Goal: Communication & Community: Answer question/provide support

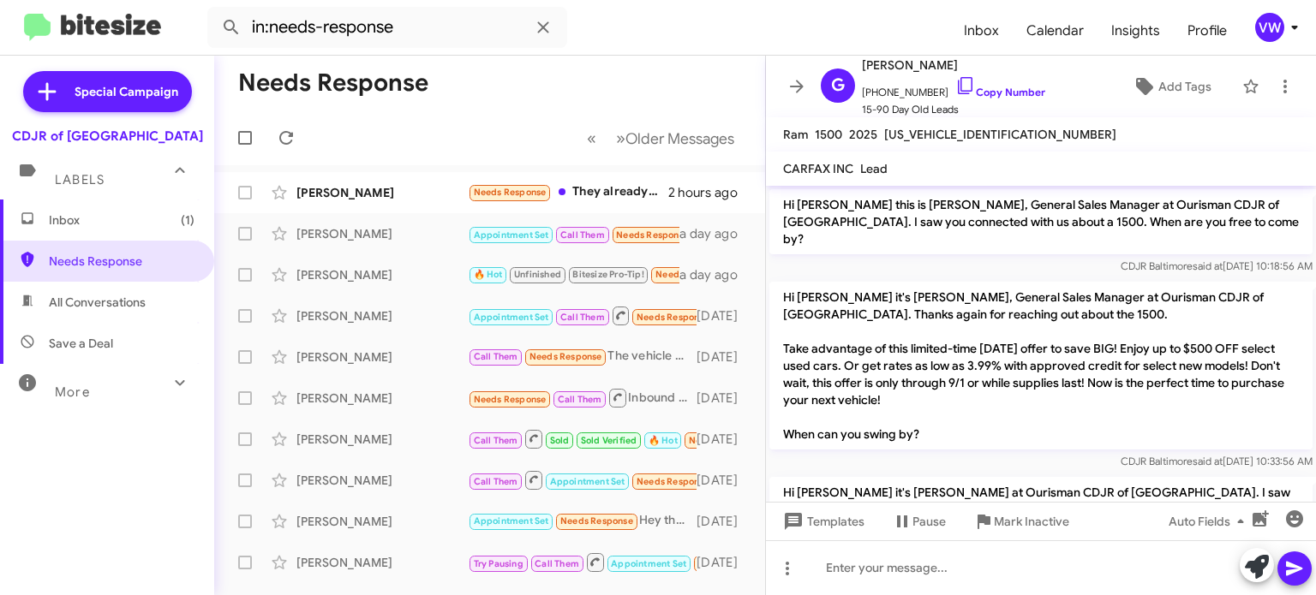
scroll to position [315, 0]
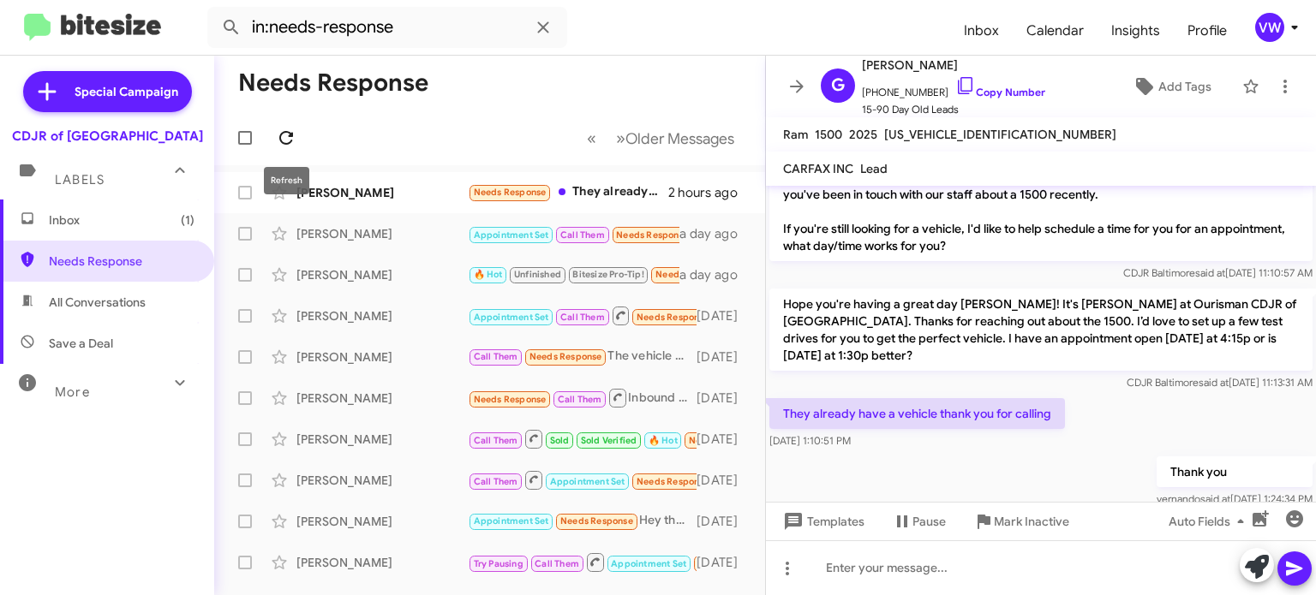
click at [285, 141] on icon at bounding box center [286, 138] width 21 height 21
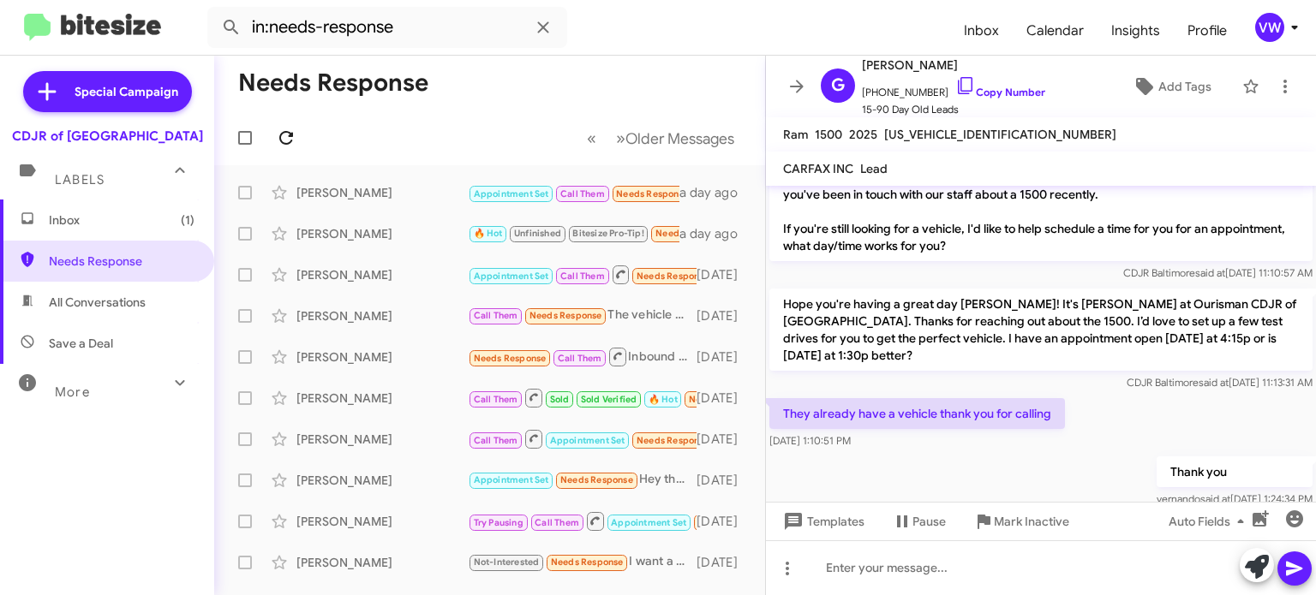
click at [284, 143] on icon at bounding box center [286, 138] width 14 height 14
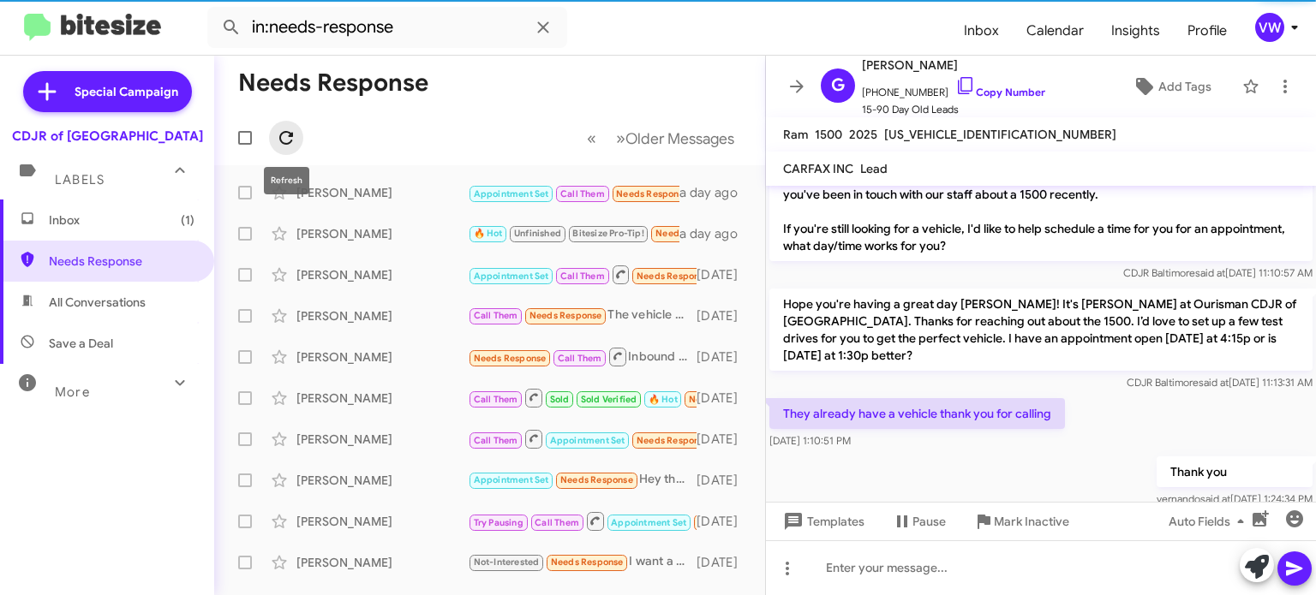
click at [280, 140] on span at bounding box center [286, 138] width 34 height 21
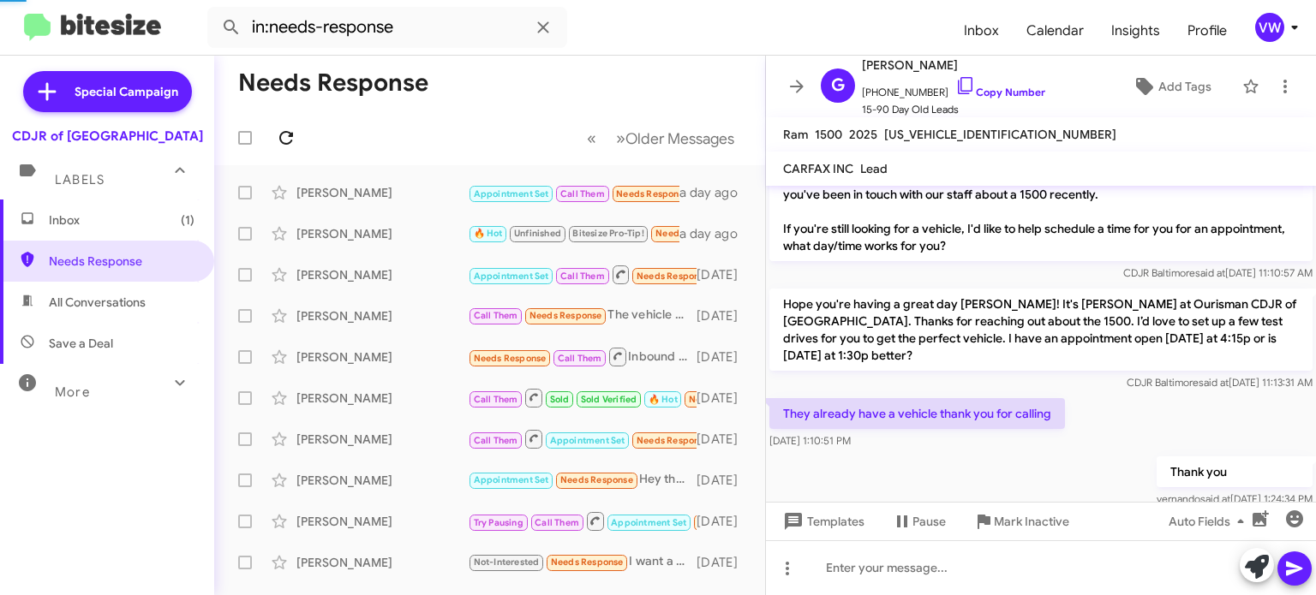
click at [284, 137] on icon at bounding box center [286, 138] width 21 height 21
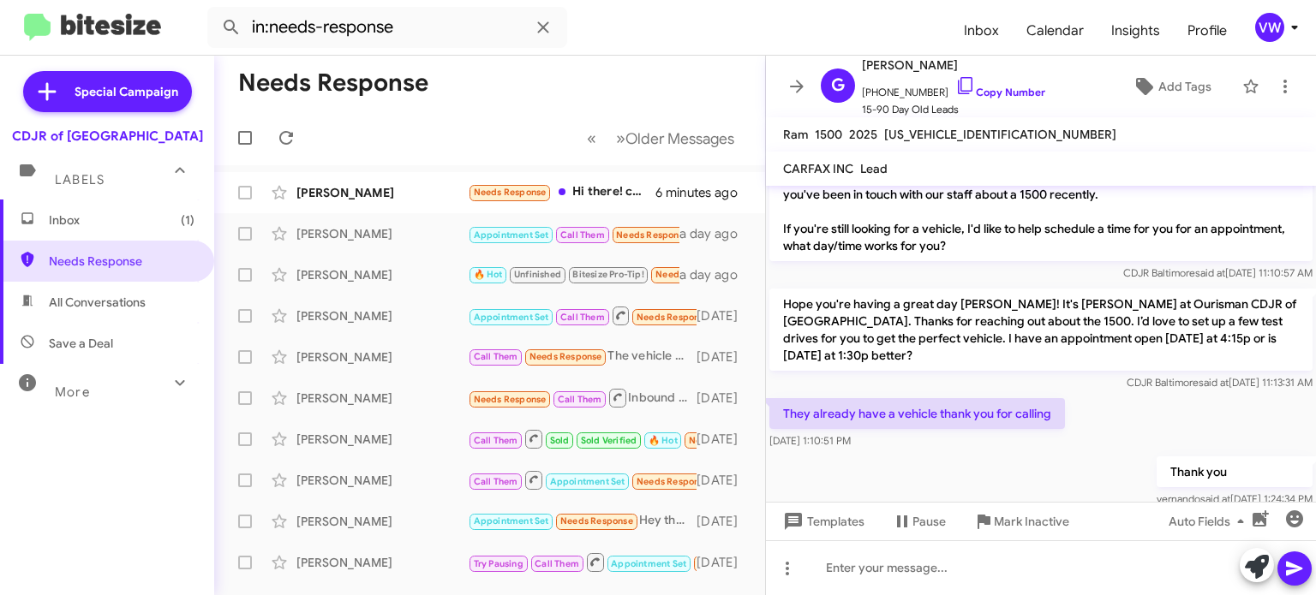
scroll to position [0, 0]
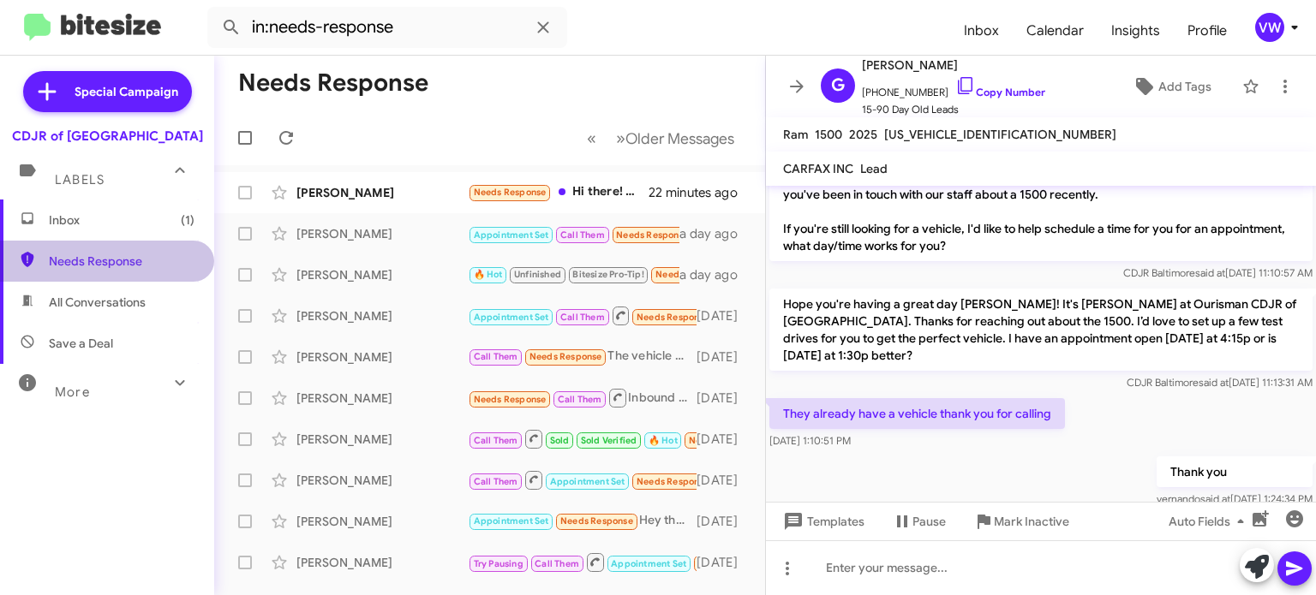
click at [106, 260] on span "Needs Response" at bounding box center [122, 261] width 146 height 17
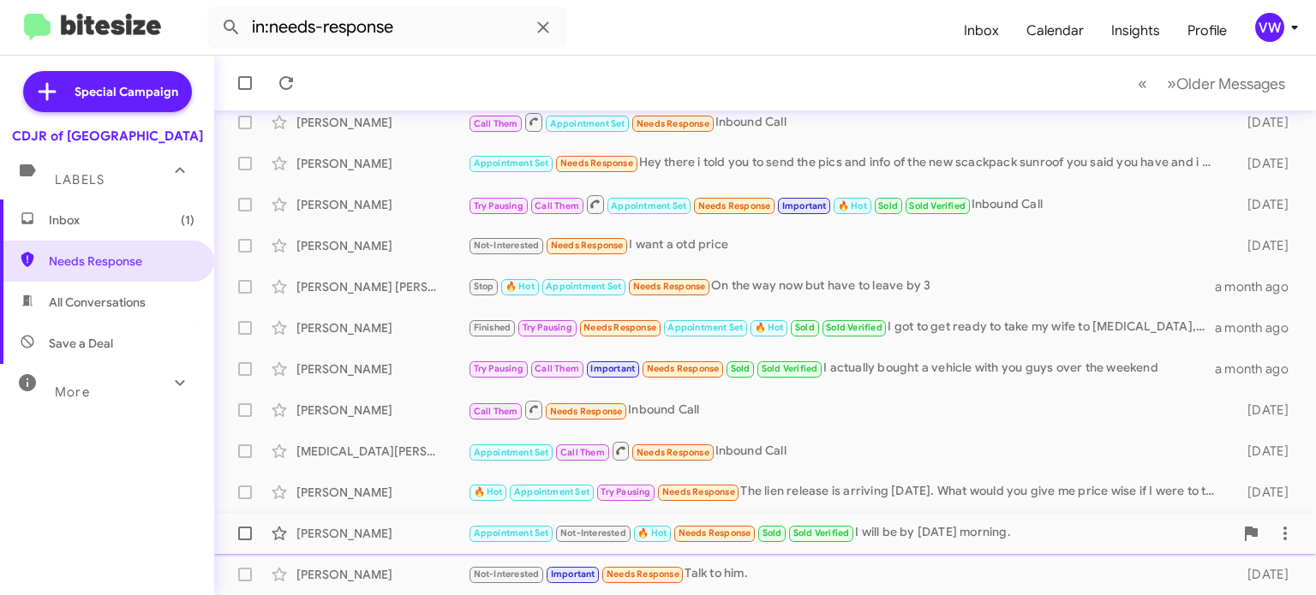
scroll to position [398, 0]
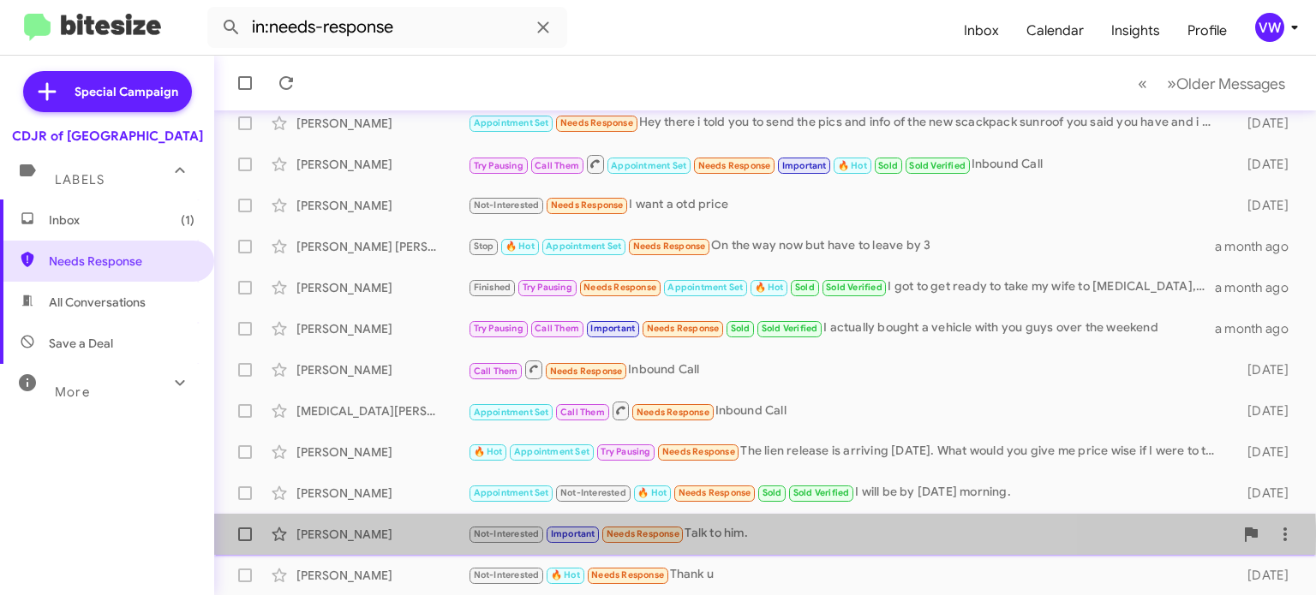
click at [652, 535] on span "Needs Response" at bounding box center [642, 534] width 73 height 11
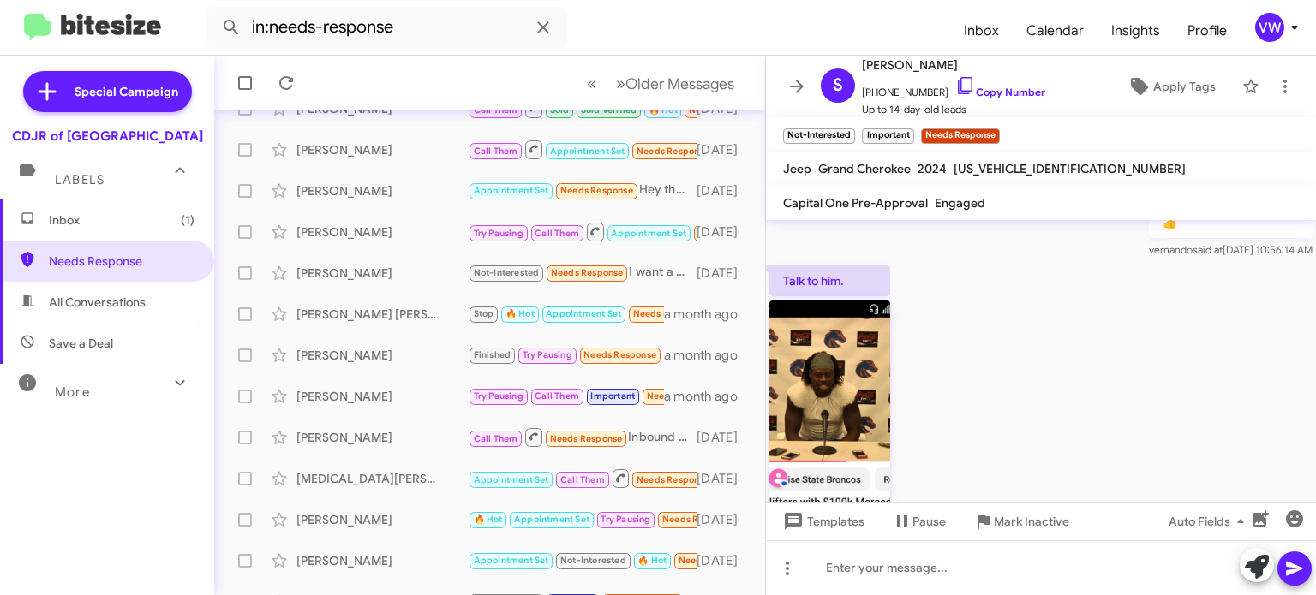
scroll to position [398, 0]
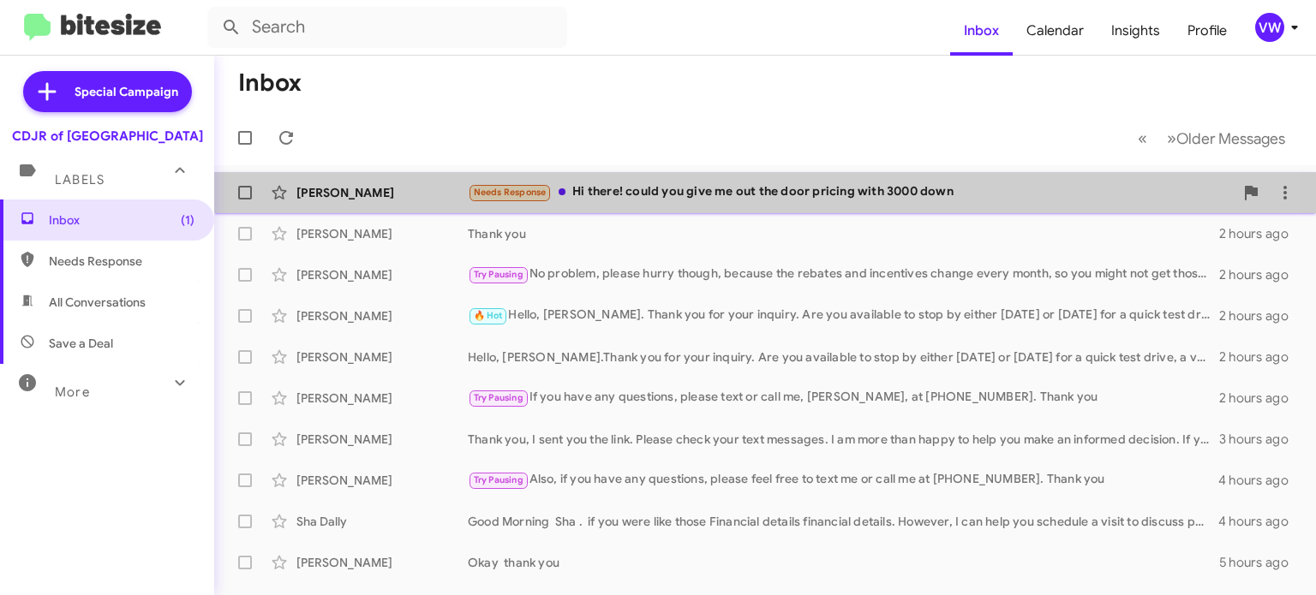
drag, startPoint x: 547, startPoint y: 183, endPoint x: 537, endPoint y: 188, distance: 10.4
click at [539, 185] on span "Needs Response" at bounding box center [510, 192] width 84 height 20
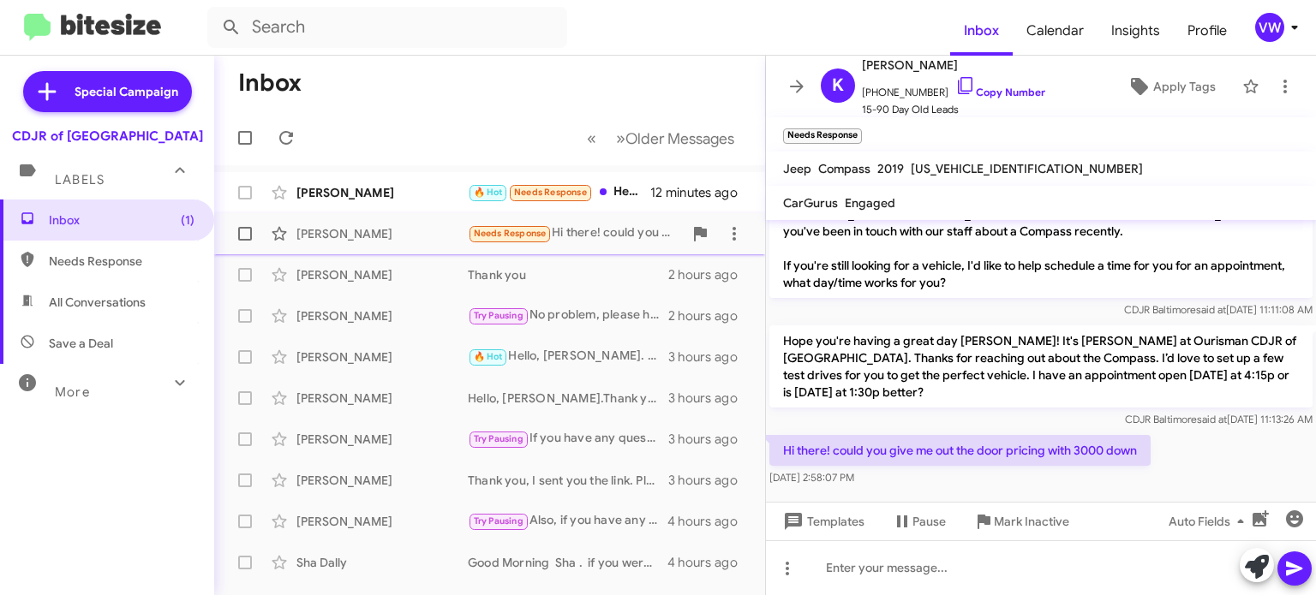
scroll to position [404, 0]
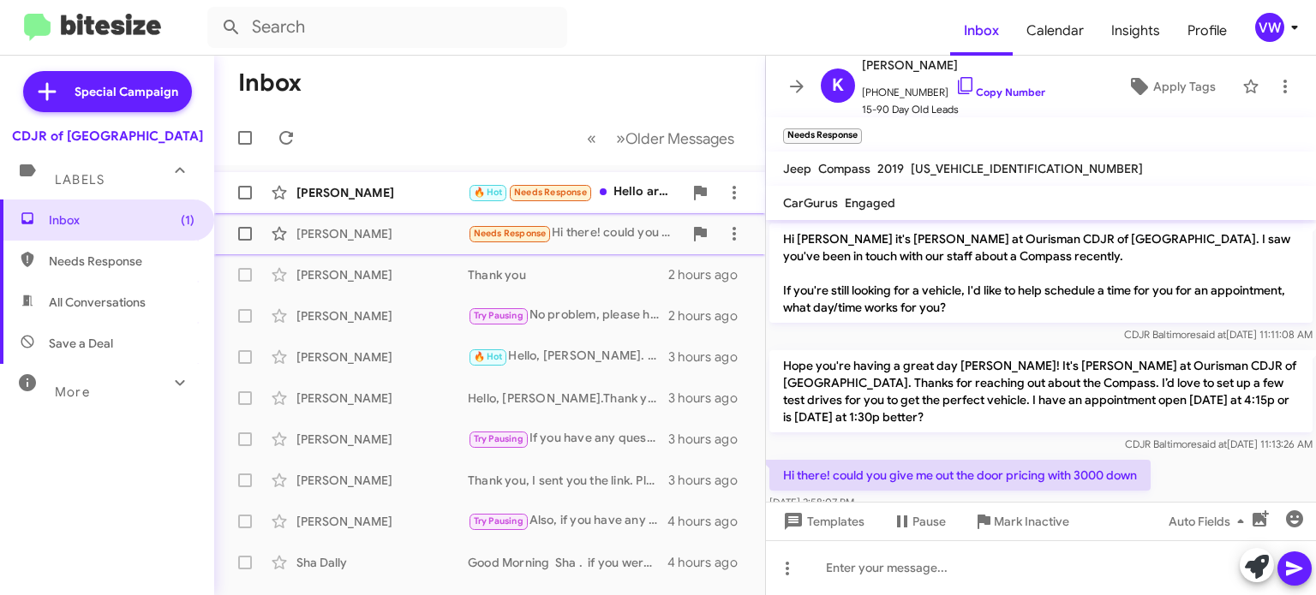
click at [547, 200] on small "Needs Response" at bounding box center [550, 193] width 81 height 16
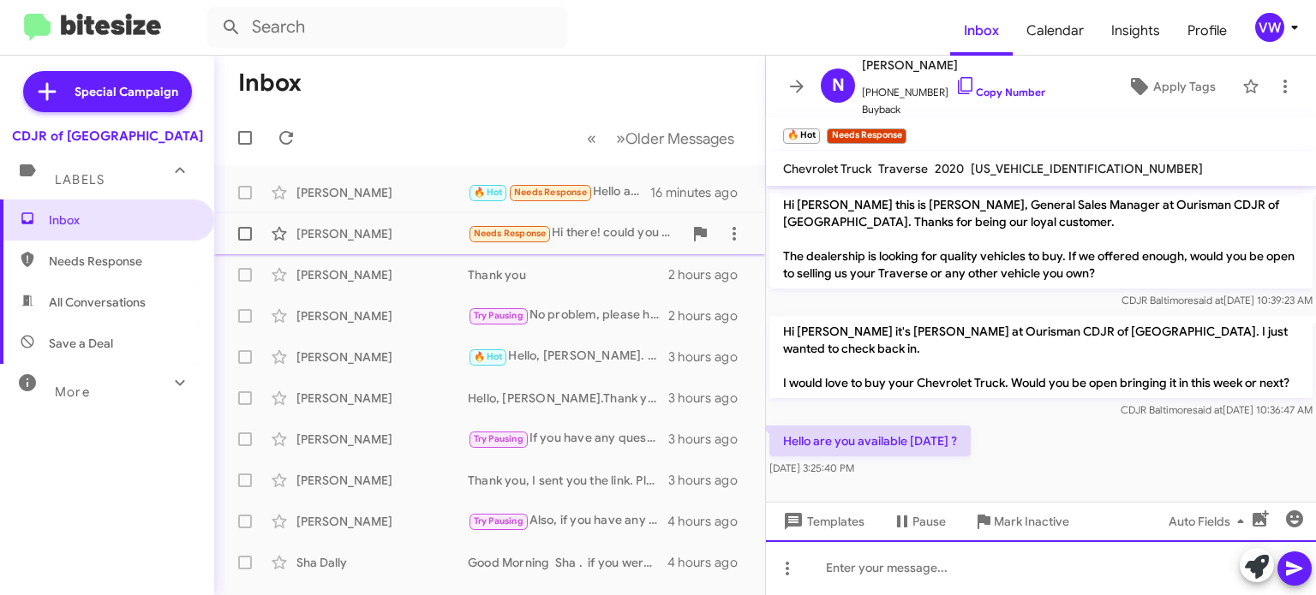
click at [965, 565] on div at bounding box center [1041, 568] width 550 height 55
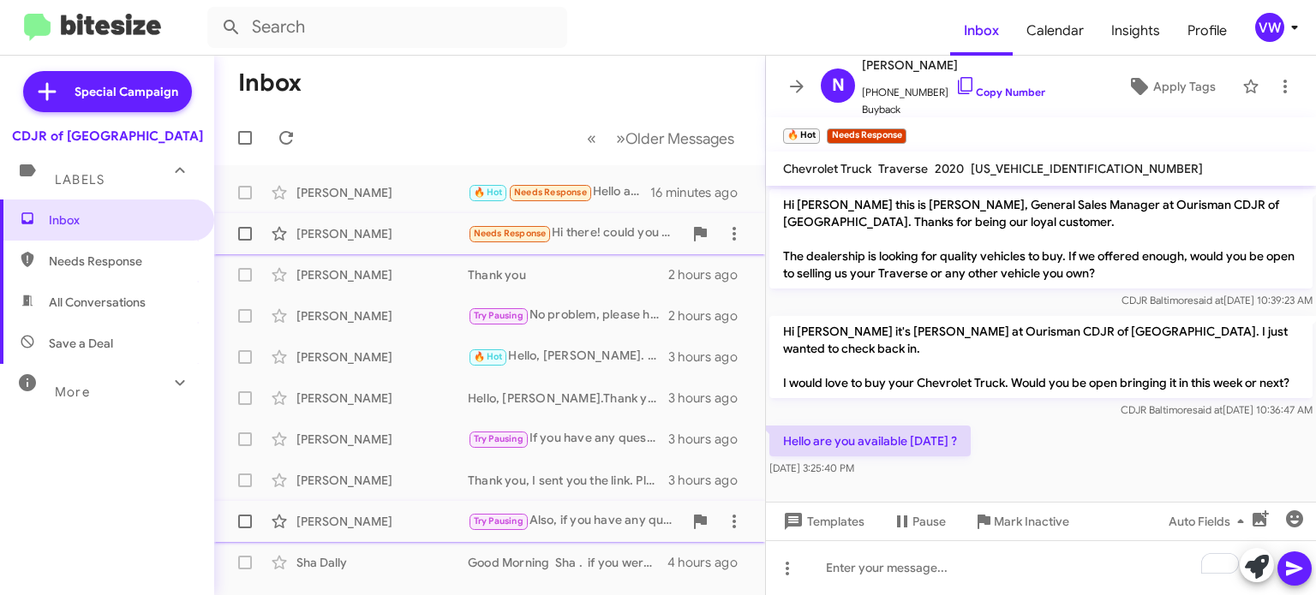
drag, startPoint x: 965, startPoint y: 526, endPoint x: 976, endPoint y: 518, distance: 12.8
click at [968, 524] on button "Mark Inactive" at bounding box center [1020, 521] width 123 height 31
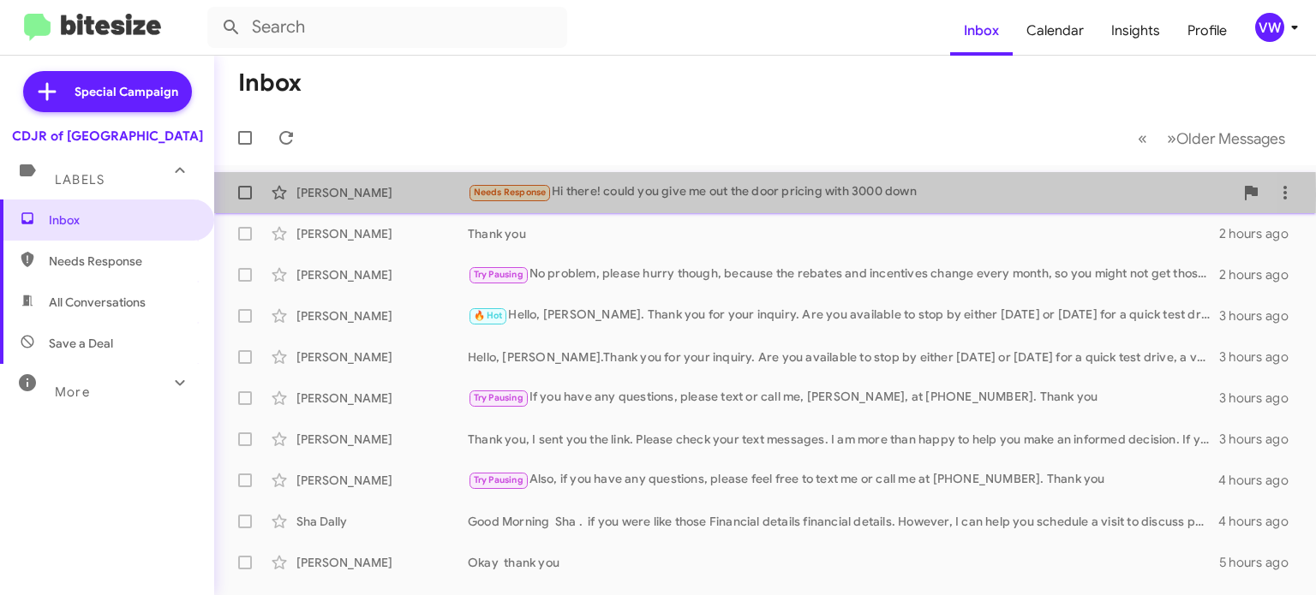
click at [535, 194] on span "Needs Response" at bounding box center [510, 192] width 73 height 11
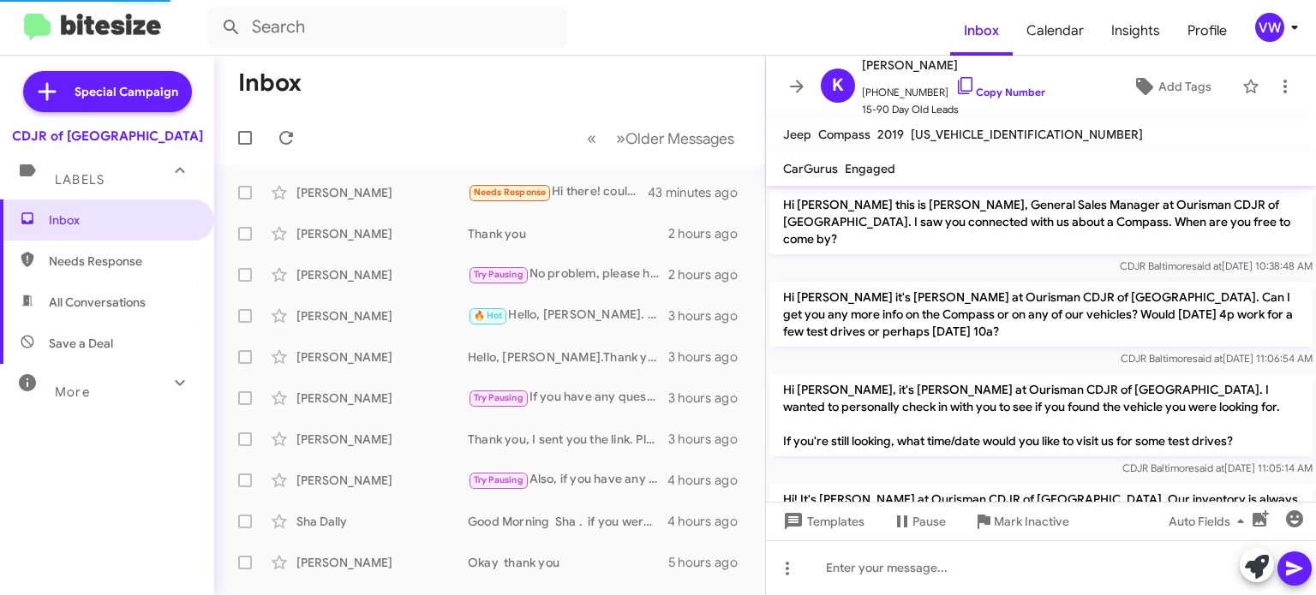
scroll to position [395, 0]
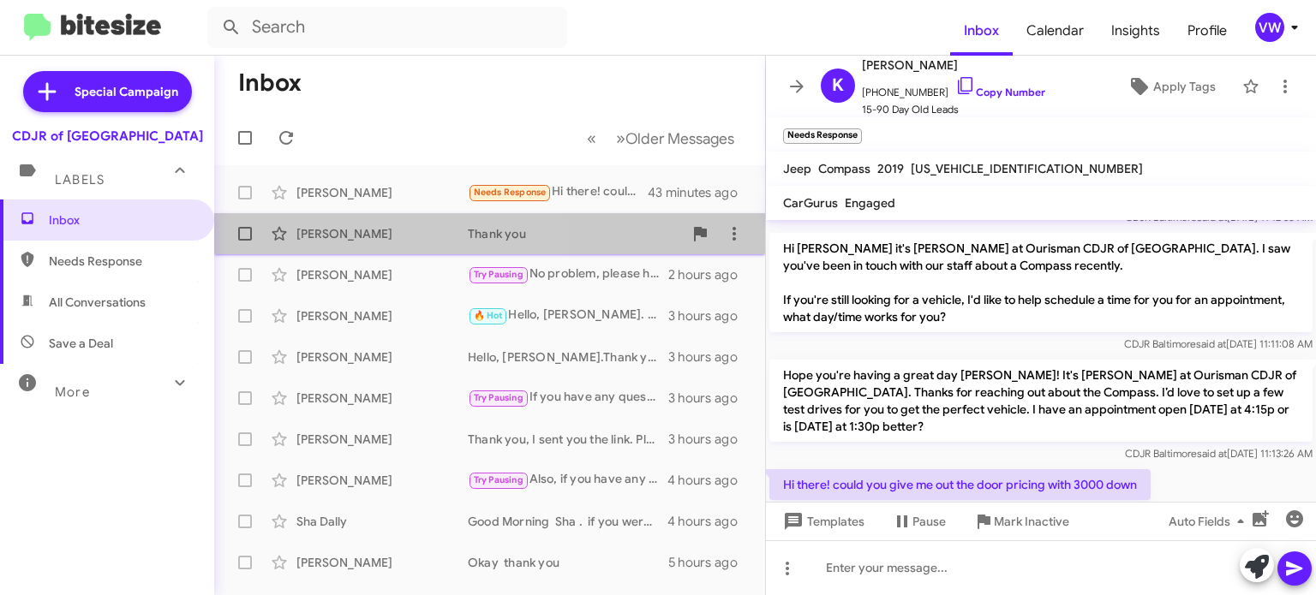
click at [343, 225] on div "[PERSON_NAME]" at bounding box center [381, 233] width 171 height 17
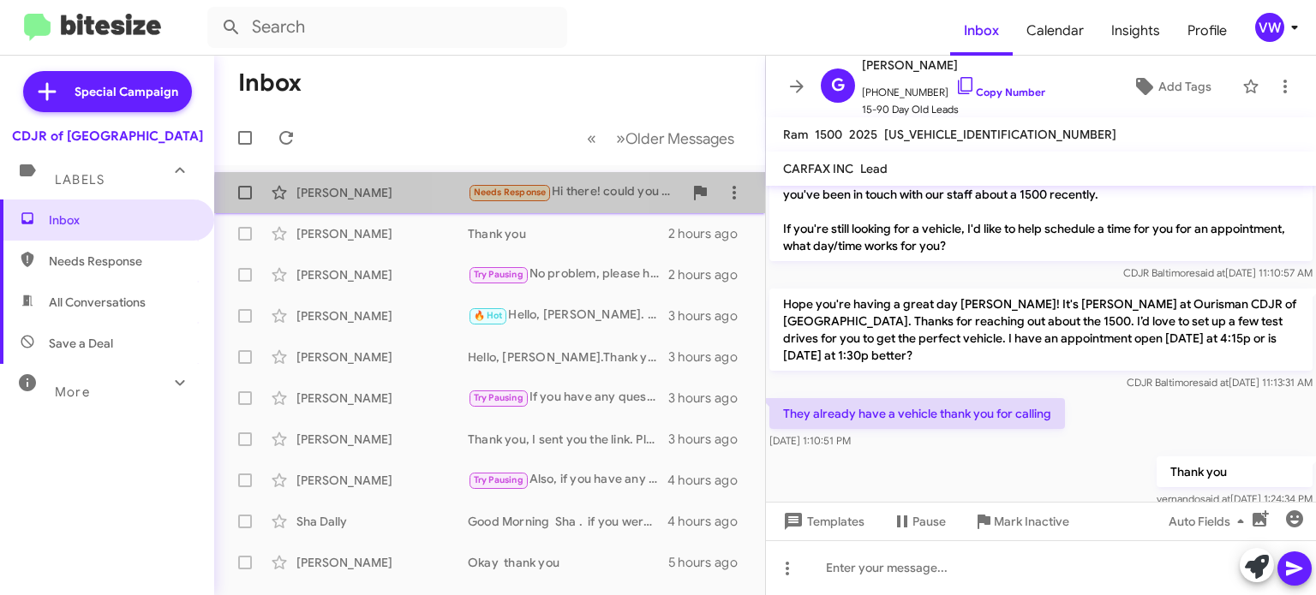
click at [526, 197] on small "Needs Response" at bounding box center [509, 193] width 81 height 16
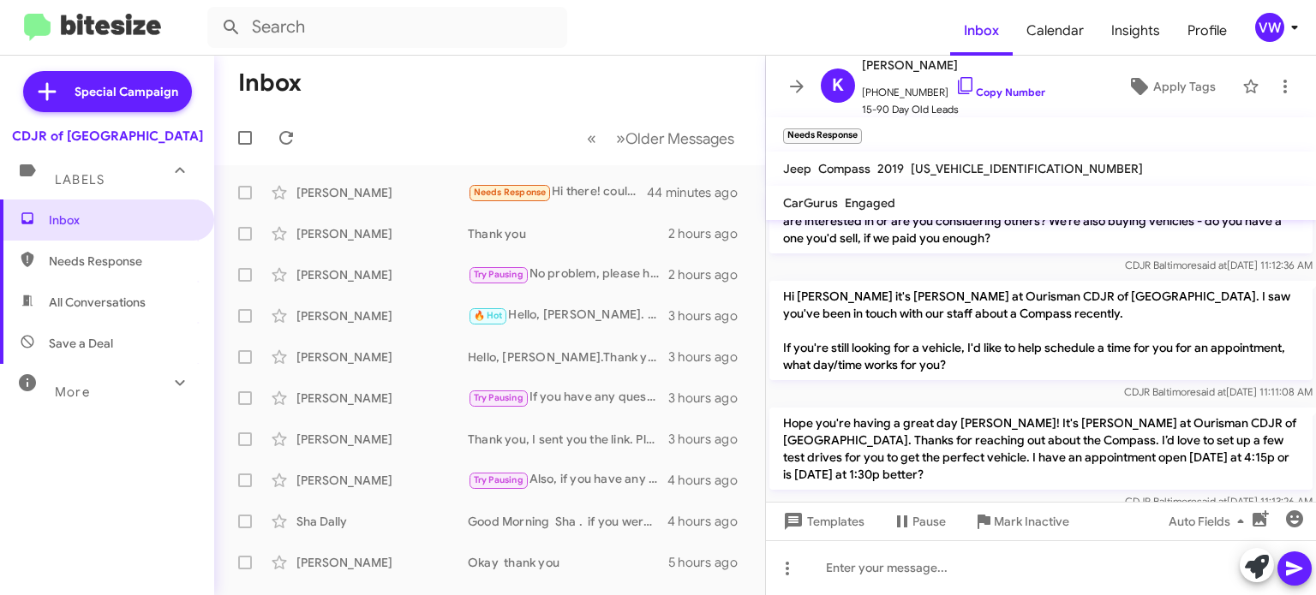
scroll to position [348, 0]
click at [1038, 139] on mat-toolbar "Needs Response ×" at bounding box center [1041, 134] width 550 height 34
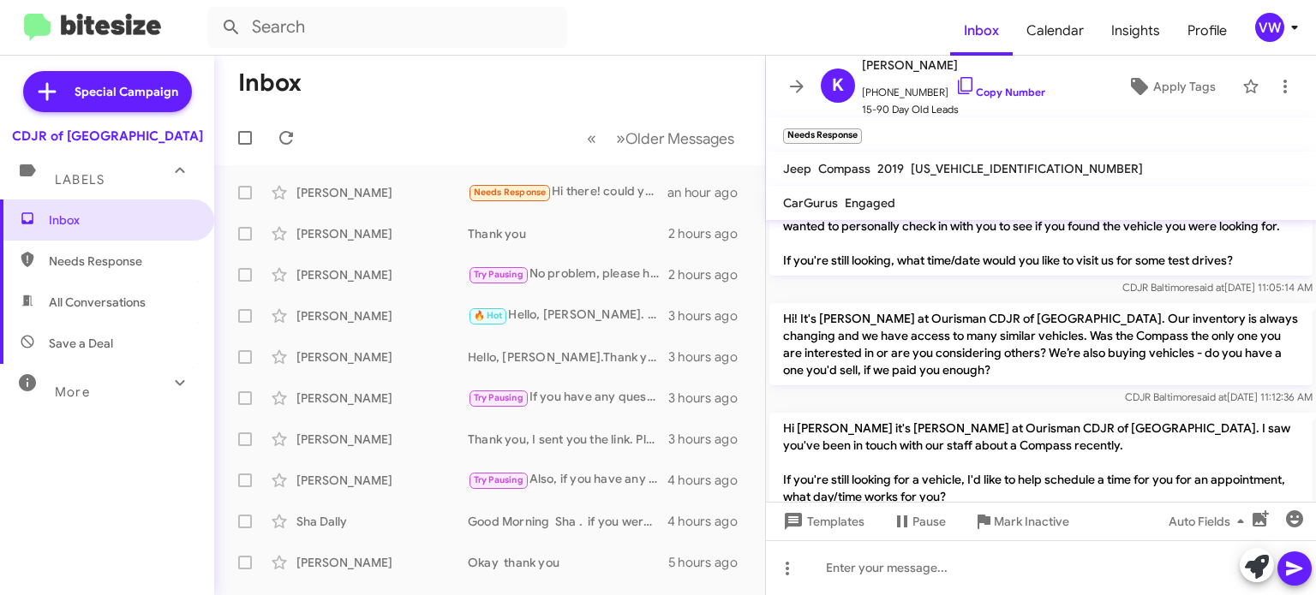
scroll to position [429, 0]
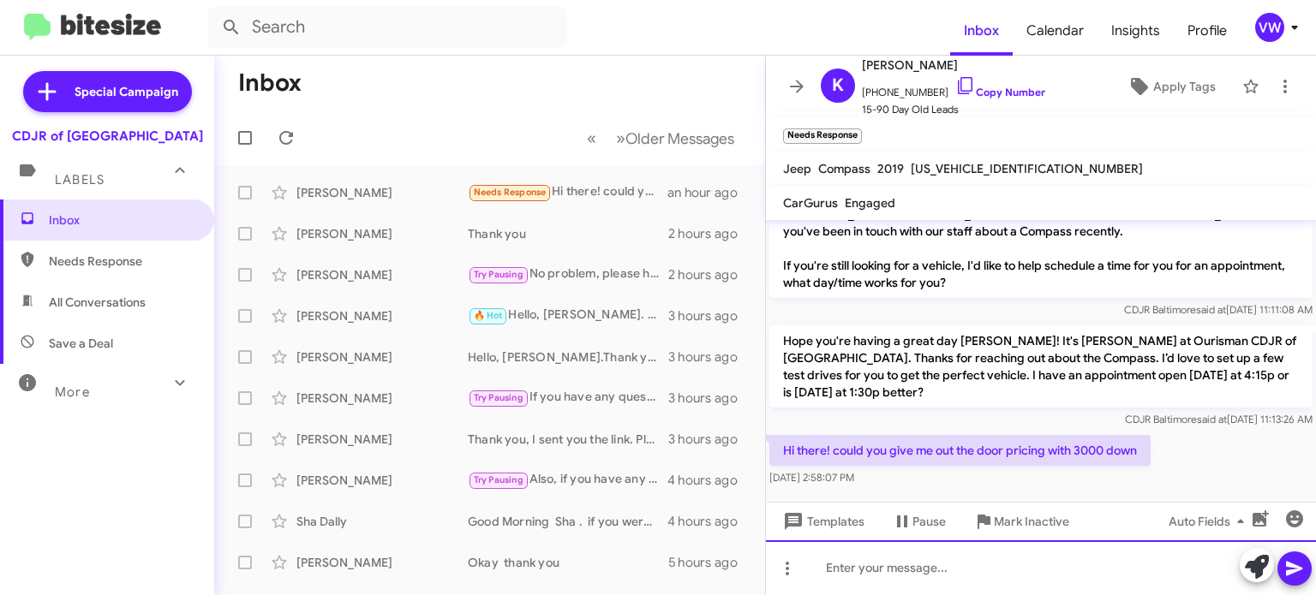
click at [890, 574] on div at bounding box center [1041, 568] width 550 height 55
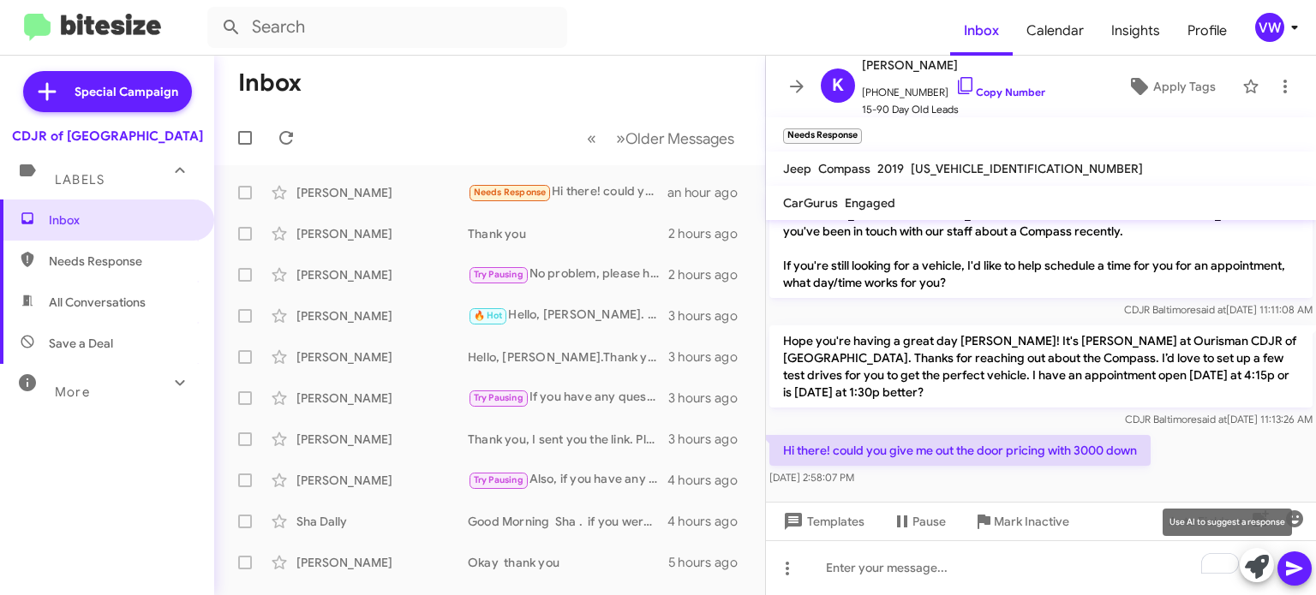
click at [1252, 562] on icon at bounding box center [1257, 567] width 24 height 24
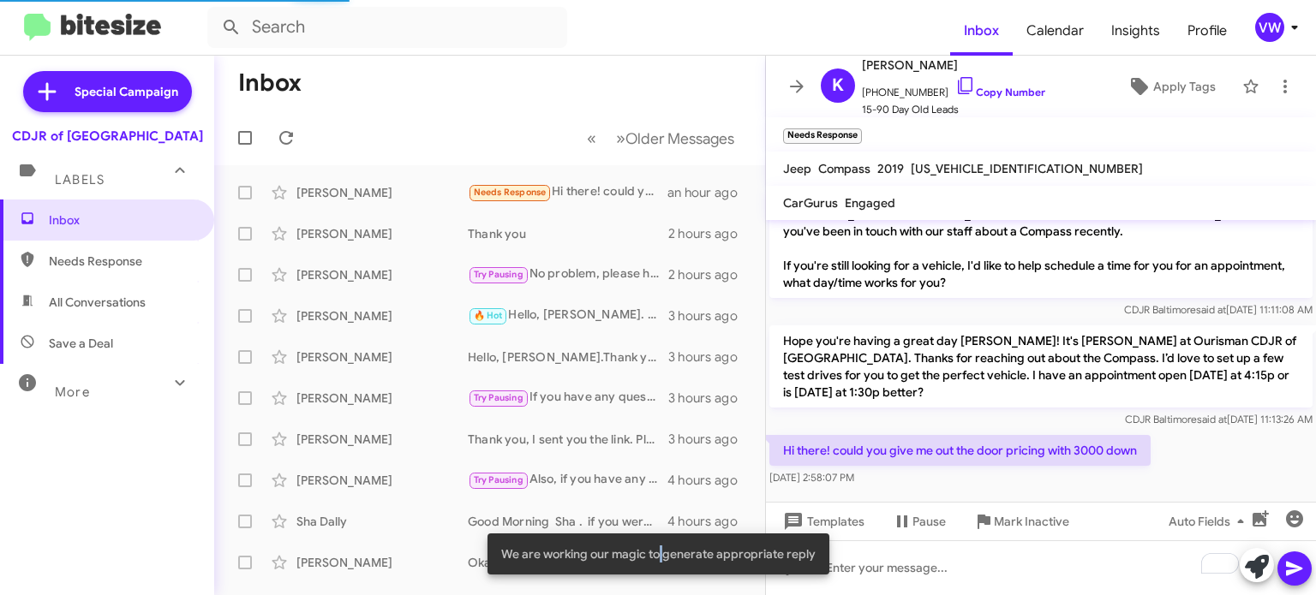
click at [664, 552] on span "We are working our magic to generate appropriate reply" at bounding box center [658, 554] width 314 height 17
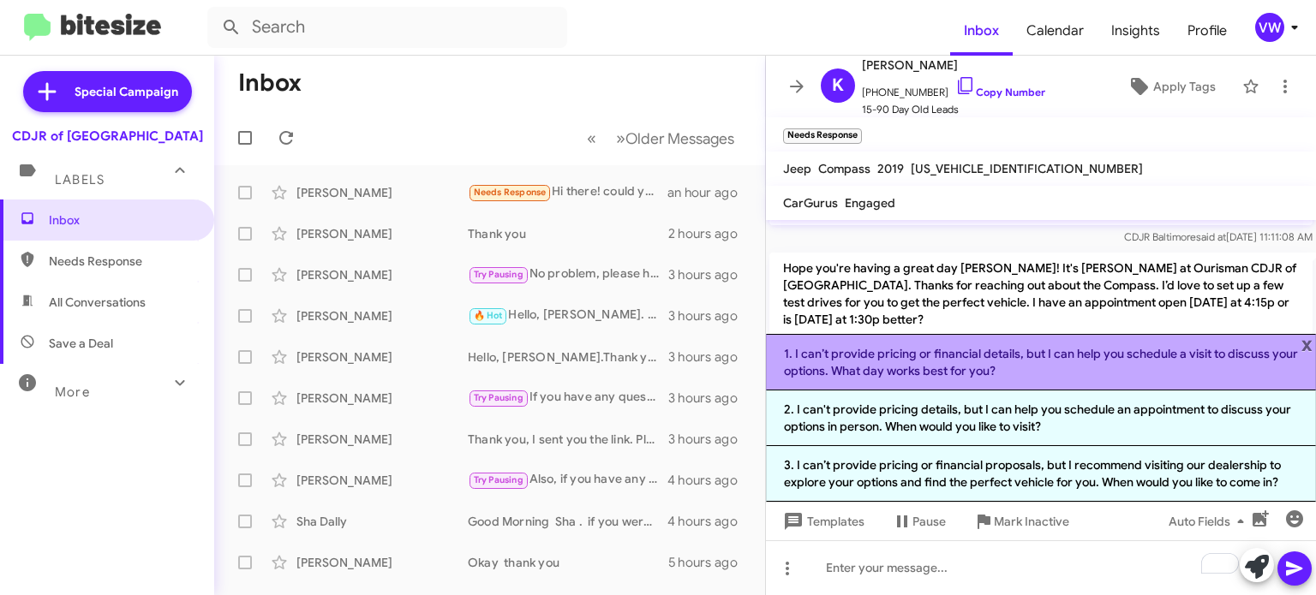
scroll to position [512, 0]
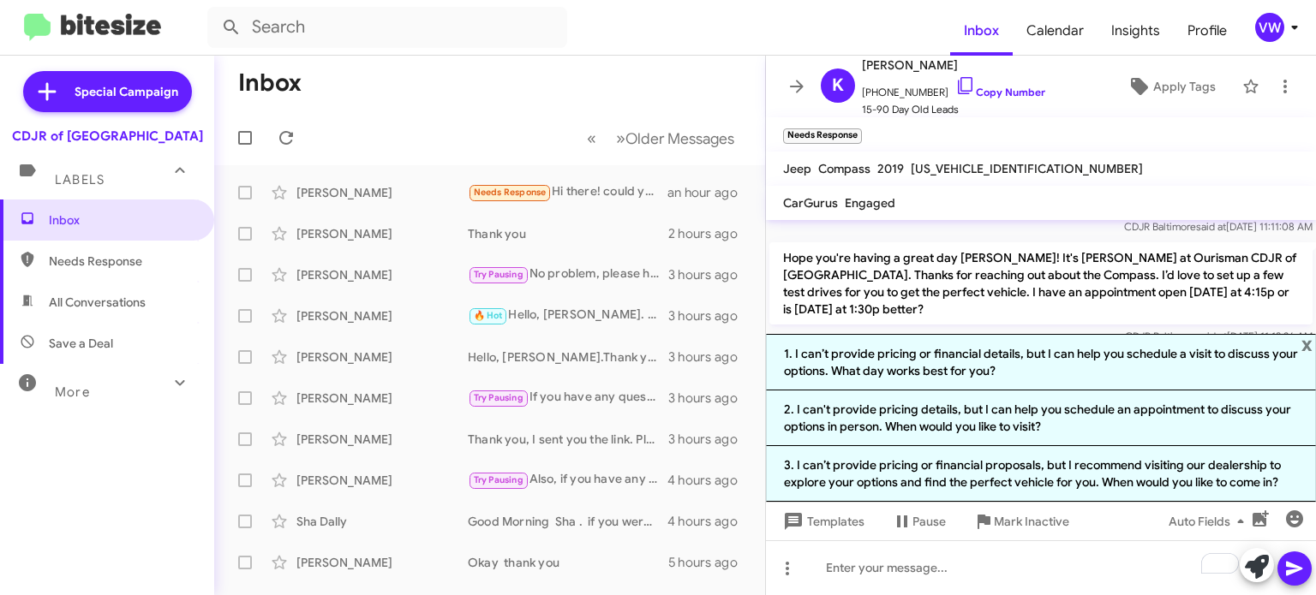
drag, startPoint x: 499, startPoint y: 83, endPoint x: 533, endPoint y: 99, distance: 36.8
click at [511, 88] on mat-toolbar-row "Inbox" at bounding box center [489, 83] width 551 height 55
drag, startPoint x: 434, startPoint y: 100, endPoint x: 729, endPoint y: 79, distance: 295.5
click at [727, 80] on mat-toolbar-row "Inbox" at bounding box center [489, 83] width 551 height 55
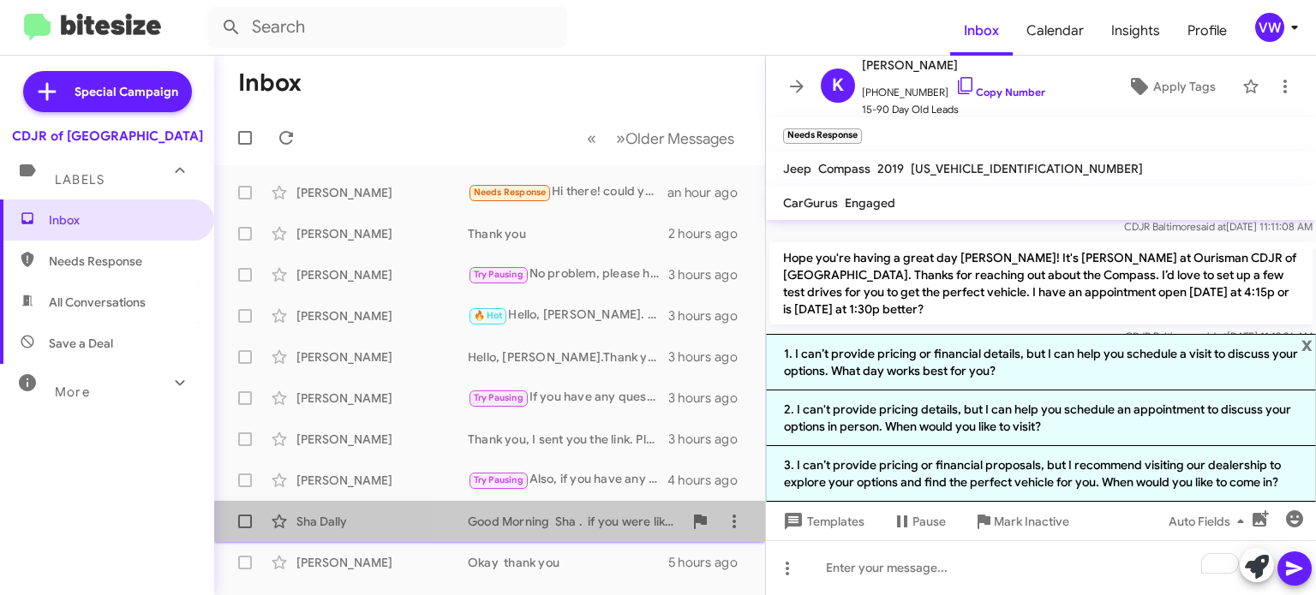
click at [763, 517] on div "Inbox « Previous » Next Older Messages [PERSON_NAME] Needs Response Hi there! c…" at bounding box center [489, 326] width 551 height 540
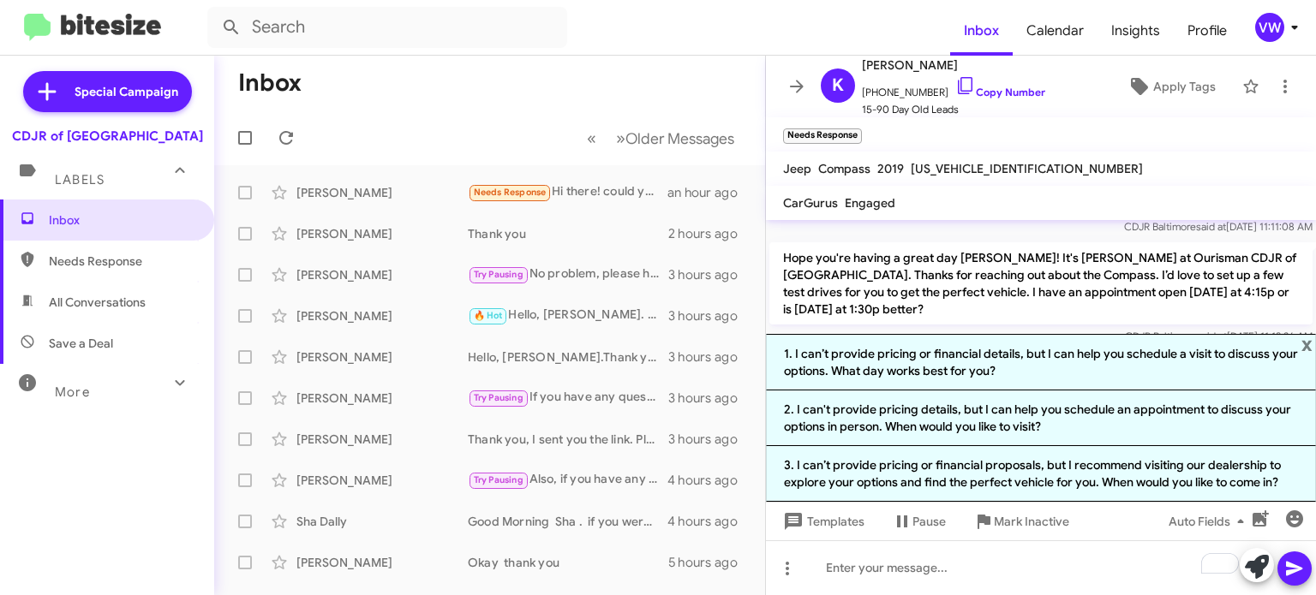
click at [750, 167] on mat-action-list "[PERSON_NAME] Needs Response Hi there! could you give me out the door pricing w…" at bounding box center [489, 559] width 551 height 788
click at [759, 189] on mat-action-list "[PERSON_NAME] Needs Response Hi there! could you give me out the door pricing w…" at bounding box center [489, 559] width 551 height 788
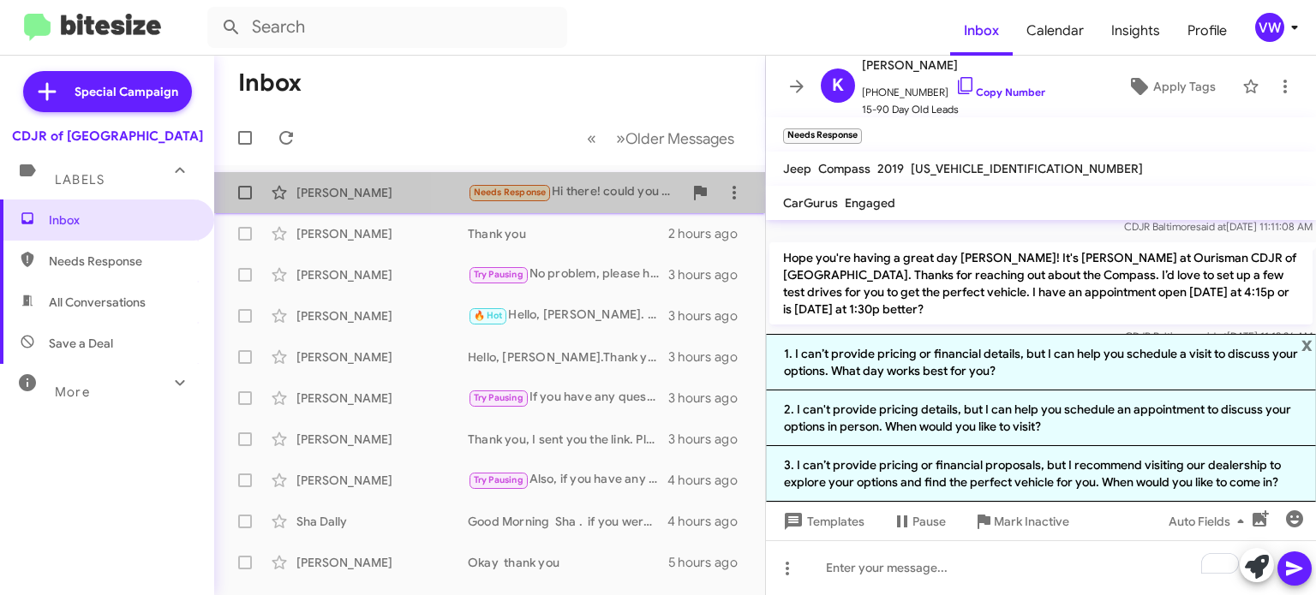
click at [546, 202] on div "[PERSON_NAME] Needs Response Hi there! could you give me out the door pricing w…" at bounding box center [489, 193] width 523 height 34
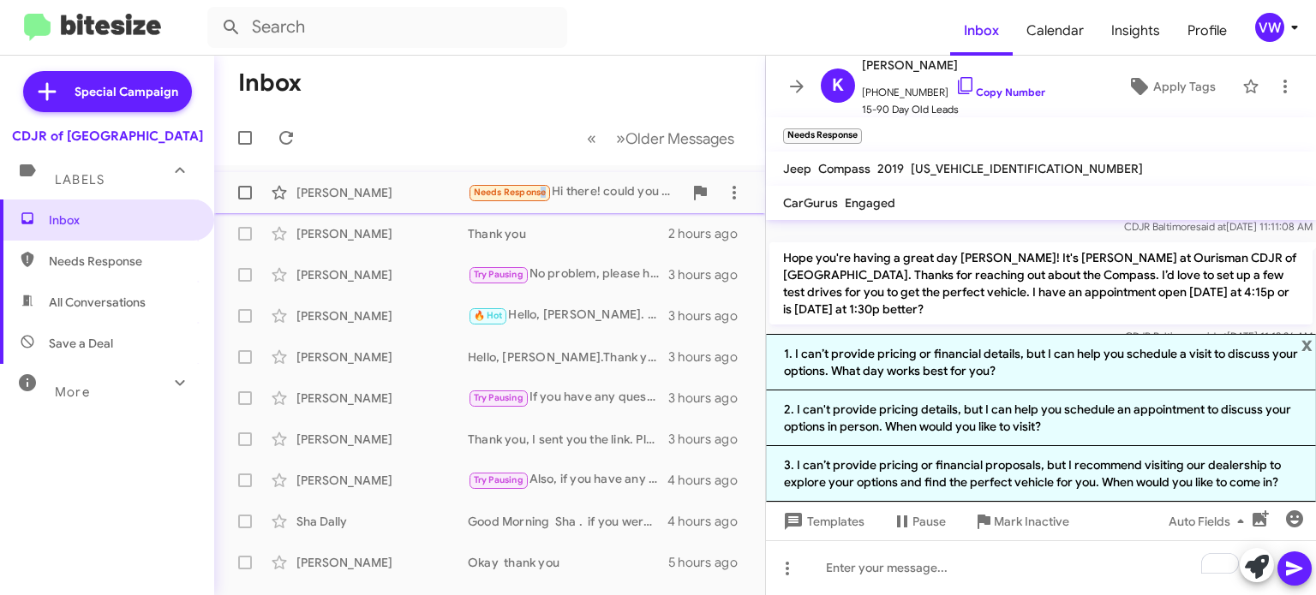
click at [538, 196] on span "Needs Response" at bounding box center [510, 192] width 73 height 11
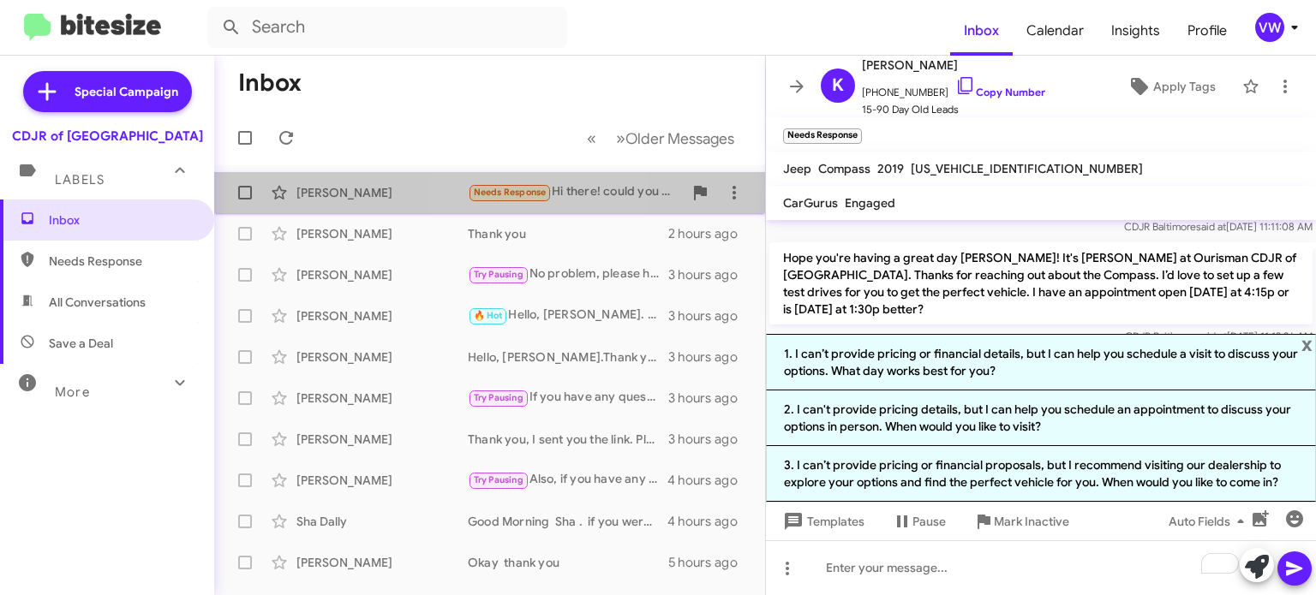
click at [524, 181] on div "[PERSON_NAME] Needs Response Hi there! could you give me out the door pricing w…" at bounding box center [489, 193] width 523 height 34
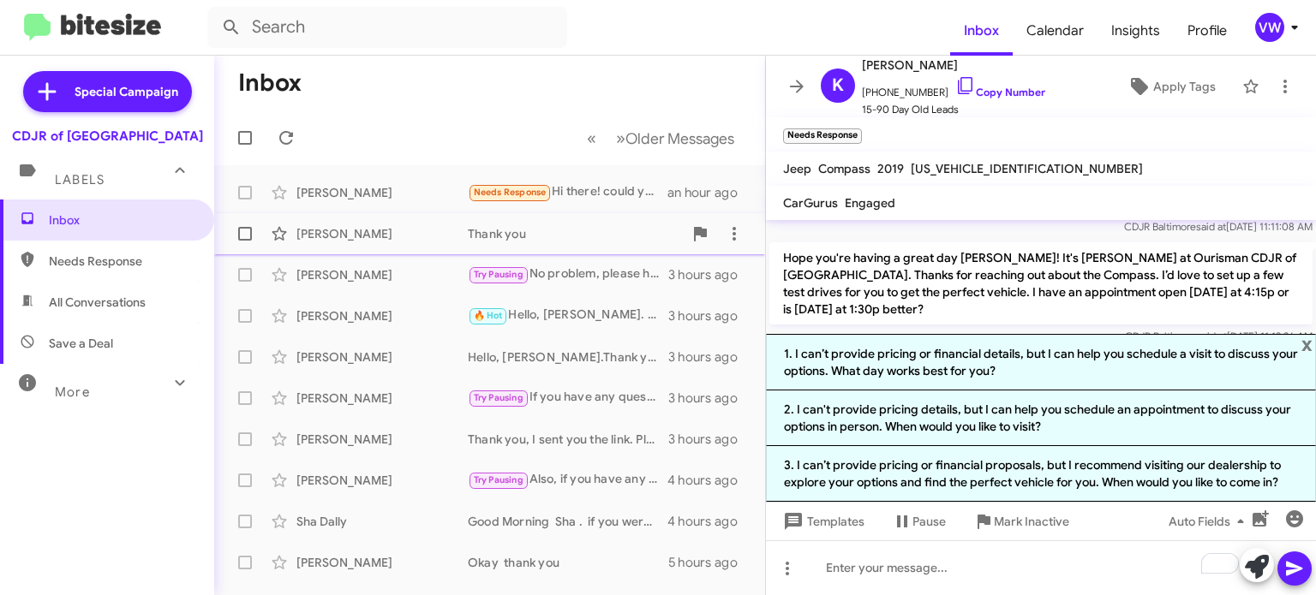
click at [369, 240] on div "[PERSON_NAME]" at bounding box center [381, 233] width 171 height 17
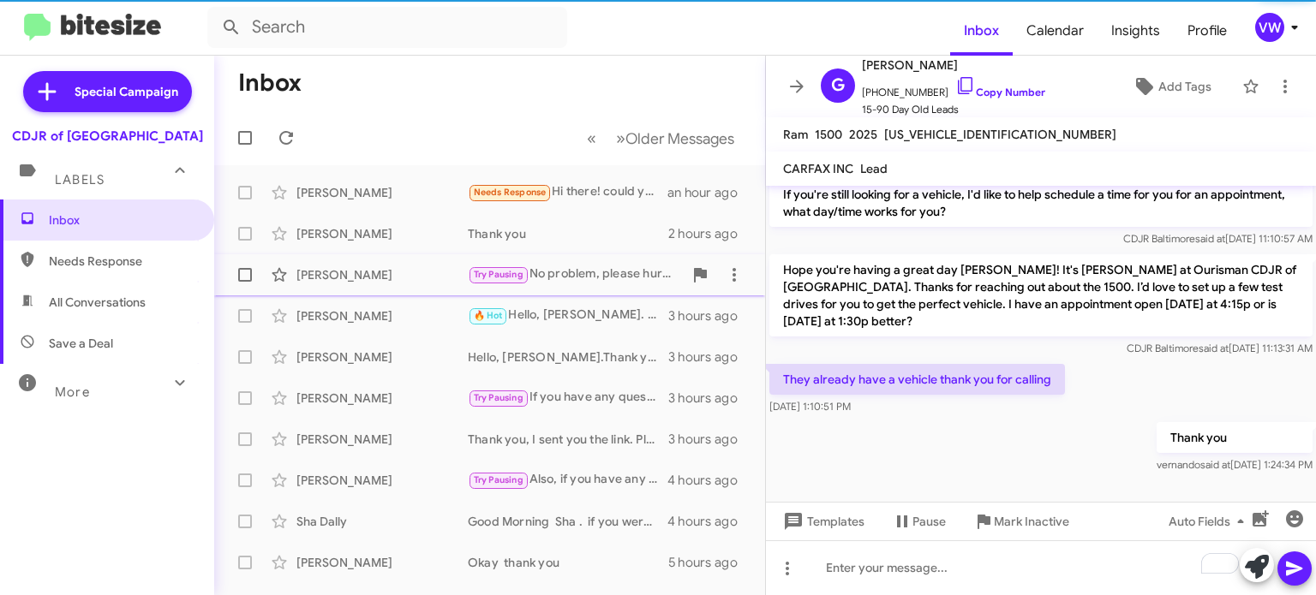
scroll to position [315, 0]
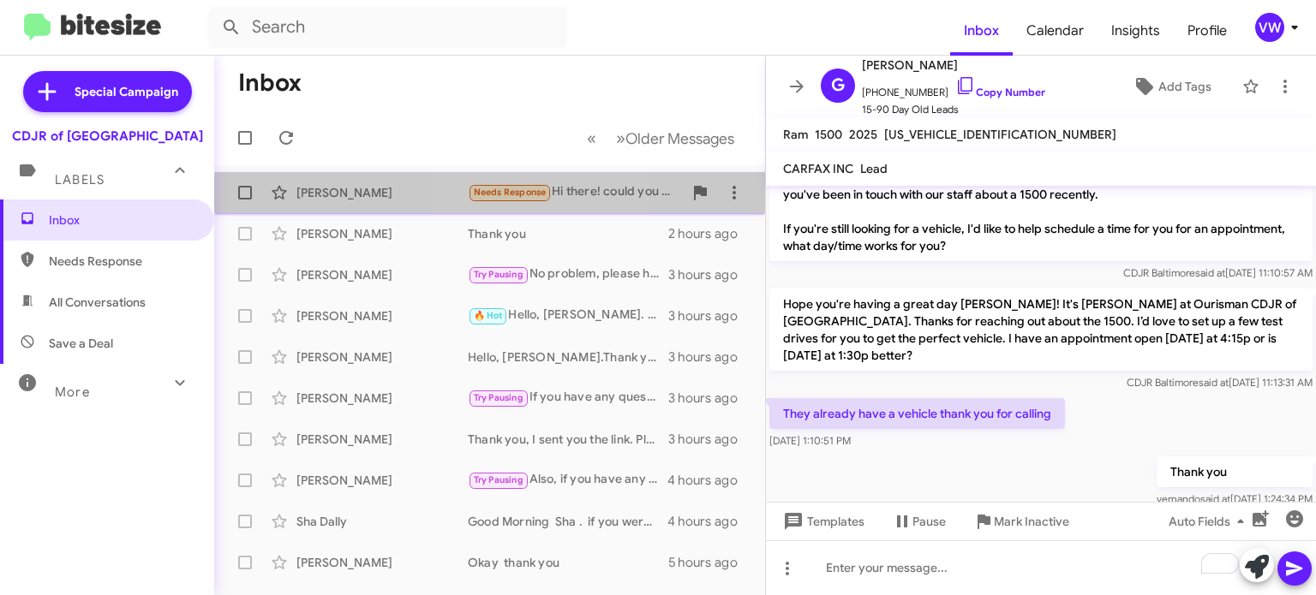
click at [502, 209] on div "[PERSON_NAME] Needs Response Hi there! could you give me out the door pricing w…" at bounding box center [489, 193] width 523 height 34
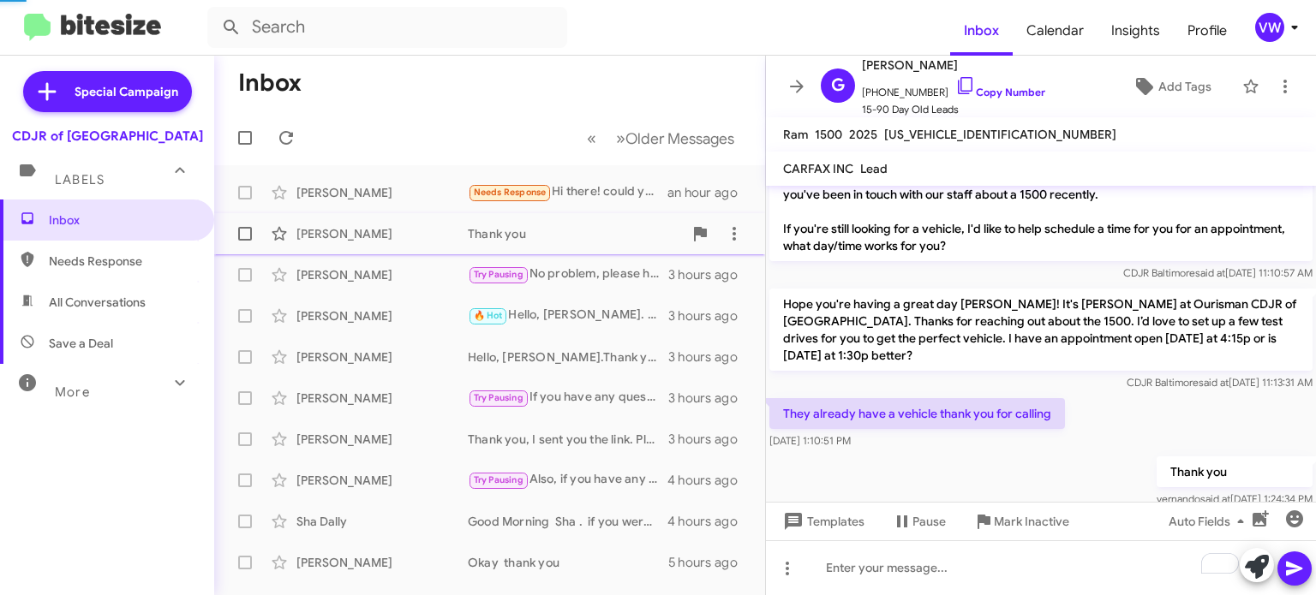
scroll to position [395, 0]
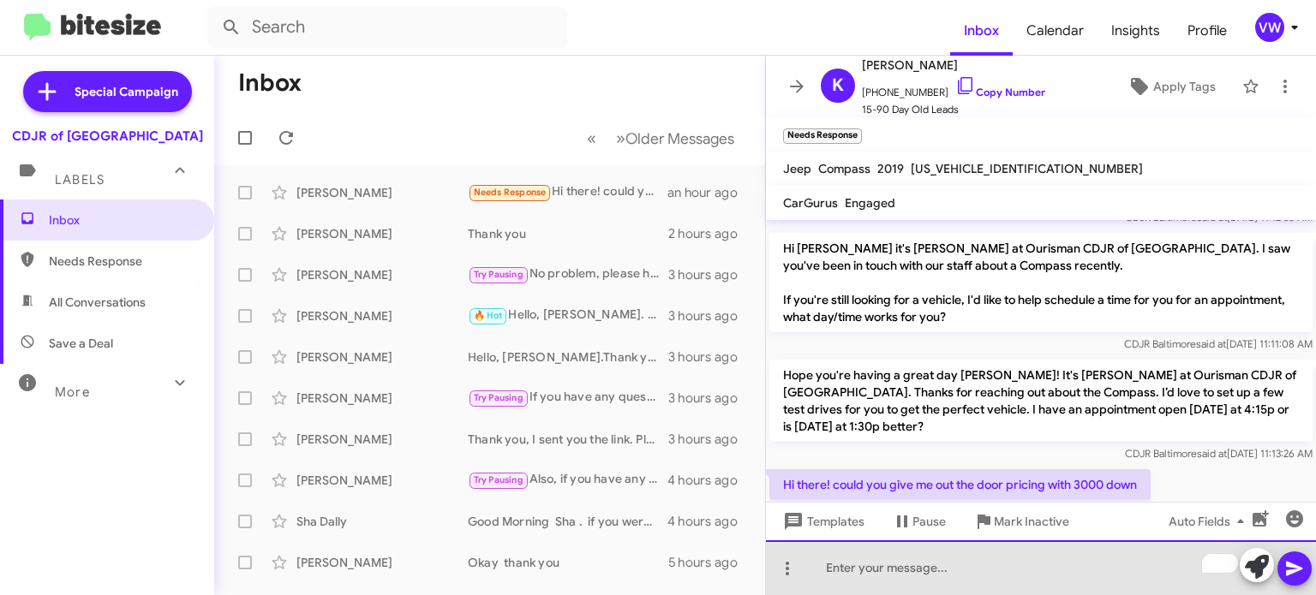
paste div "To enrich screen reader interactions, please activate Accessibility in Grammarl…"
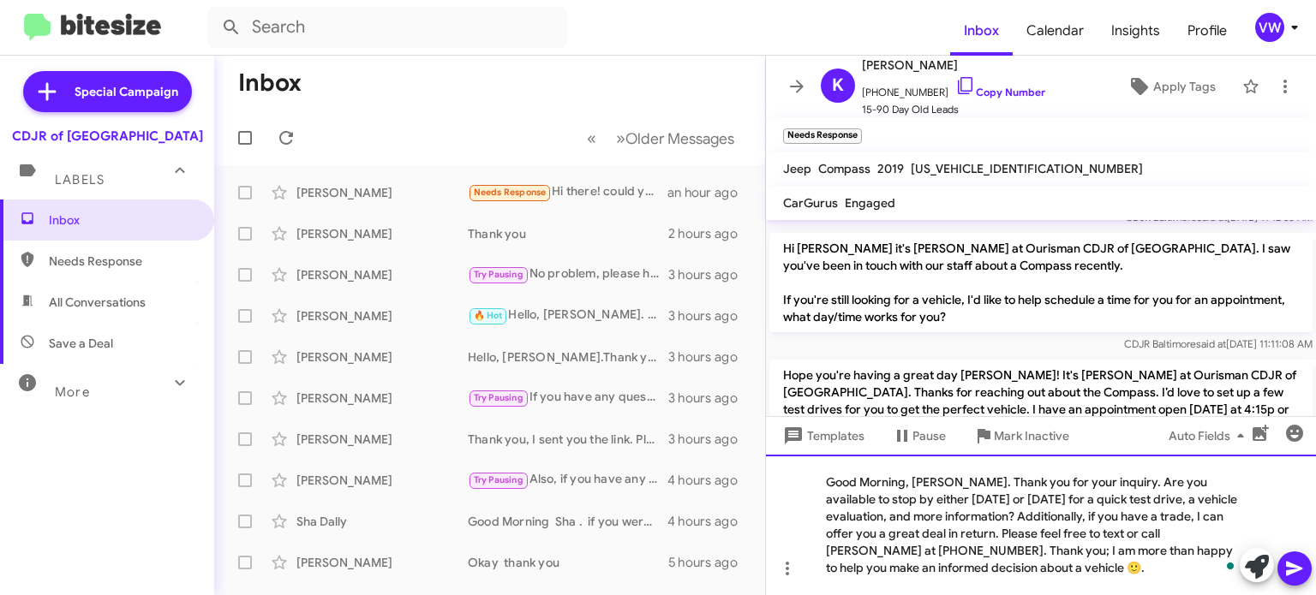
click at [966, 477] on div "Good Morning, [PERSON_NAME]. Thank you for your inquiry. Are you available to s…" at bounding box center [1041, 525] width 550 height 140
click at [833, 484] on div "Hello [PERSON_NAME]. Thank you for your inquiry. Are you available to stop by e…" at bounding box center [1041, 525] width 550 height 140
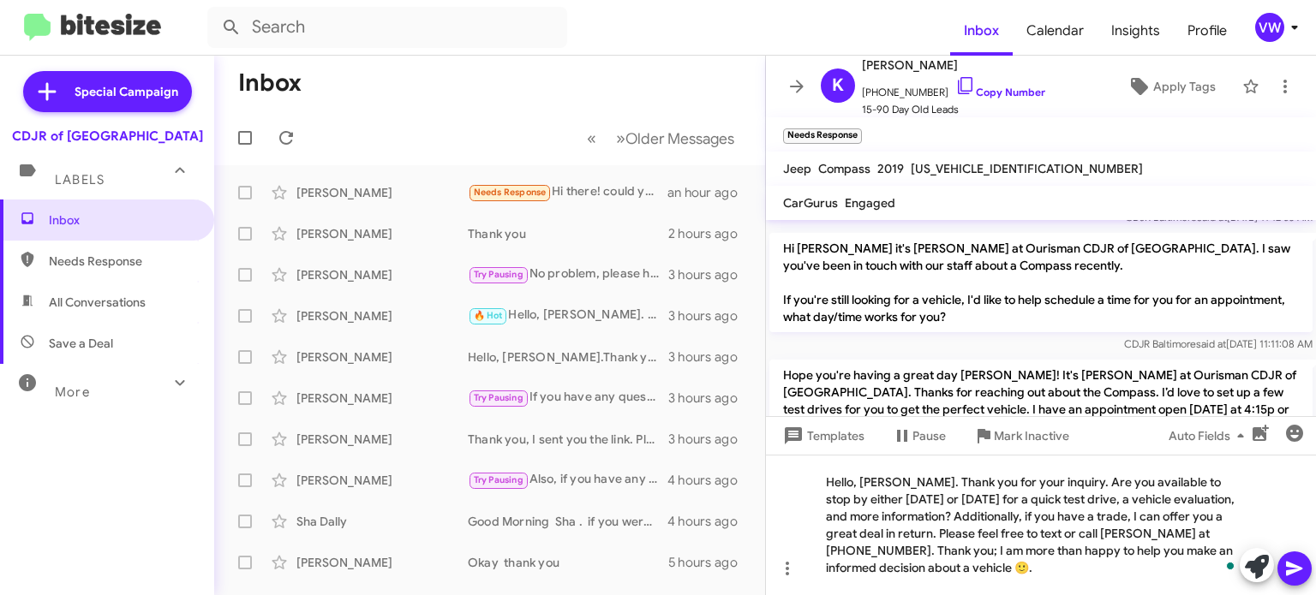
click at [1295, 576] on icon at bounding box center [1294, 569] width 21 height 21
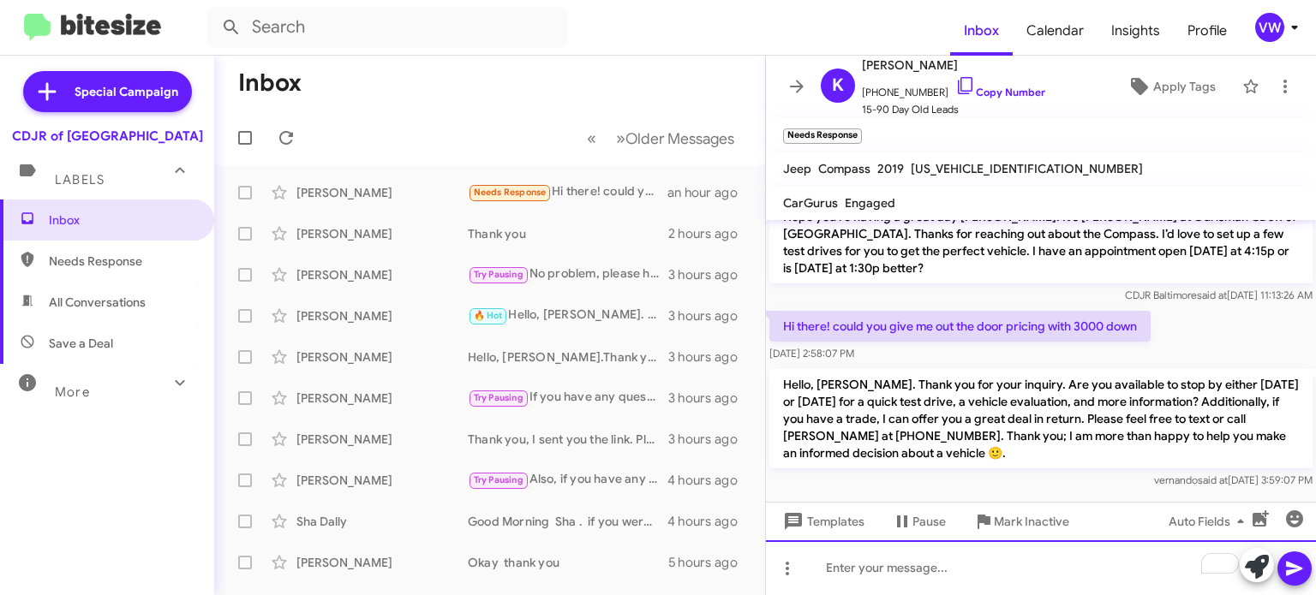
scroll to position [552, 0]
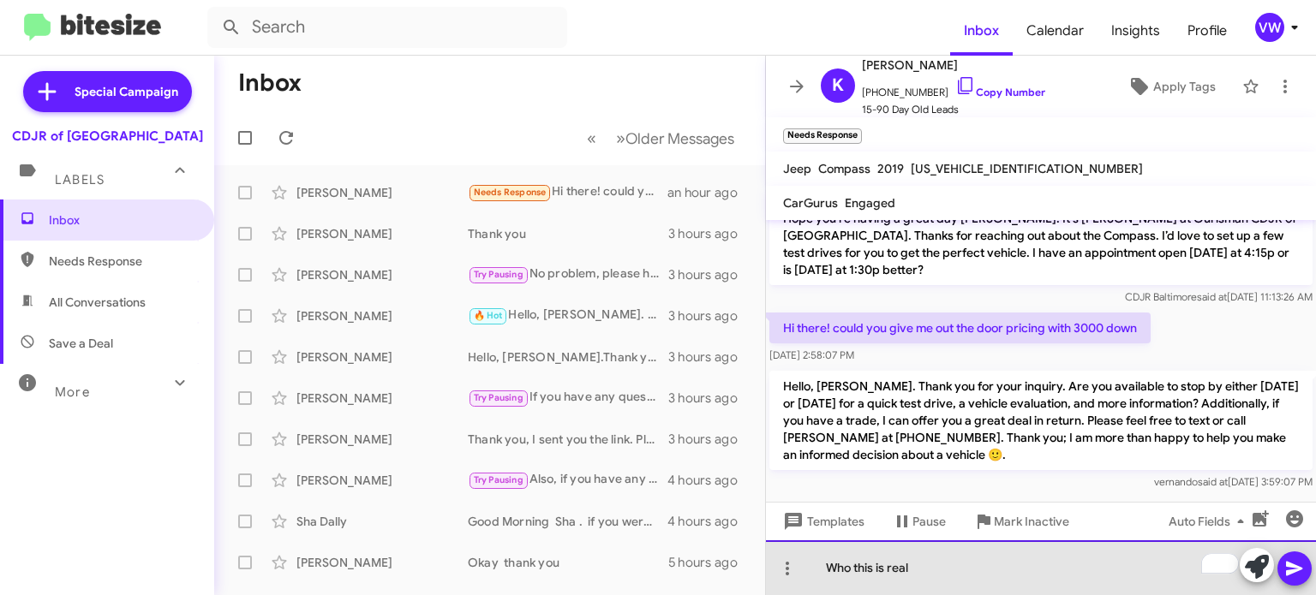
click at [986, 561] on div "Who this is real" at bounding box center [1041, 568] width 550 height 55
click at [938, 565] on div "Hello, [PERSON_NAME]." at bounding box center [1041, 568] width 550 height 55
click at [1075, 571] on div "Hello, [PERSON_NAME]. I have been trying to call you." at bounding box center [1041, 568] width 550 height 55
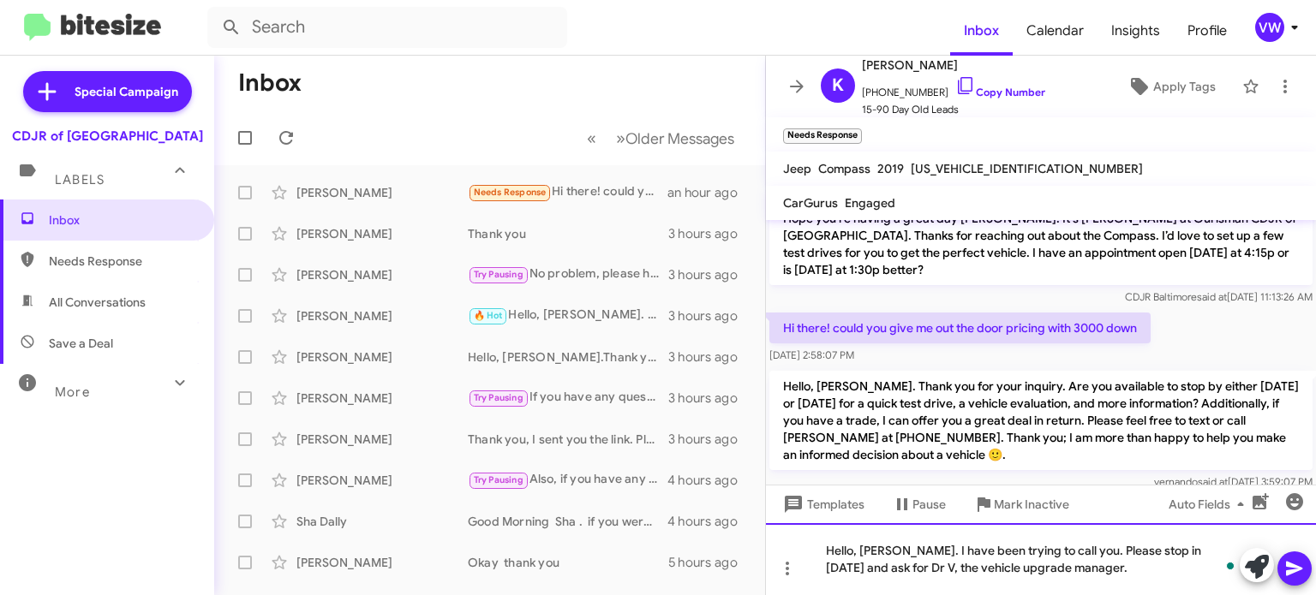
click at [1092, 556] on div "Hello, [PERSON_NAME]. I have been trying to call you. Please stop in [DATE] and…" at bounding box center [1041, 559] width 550 height 72
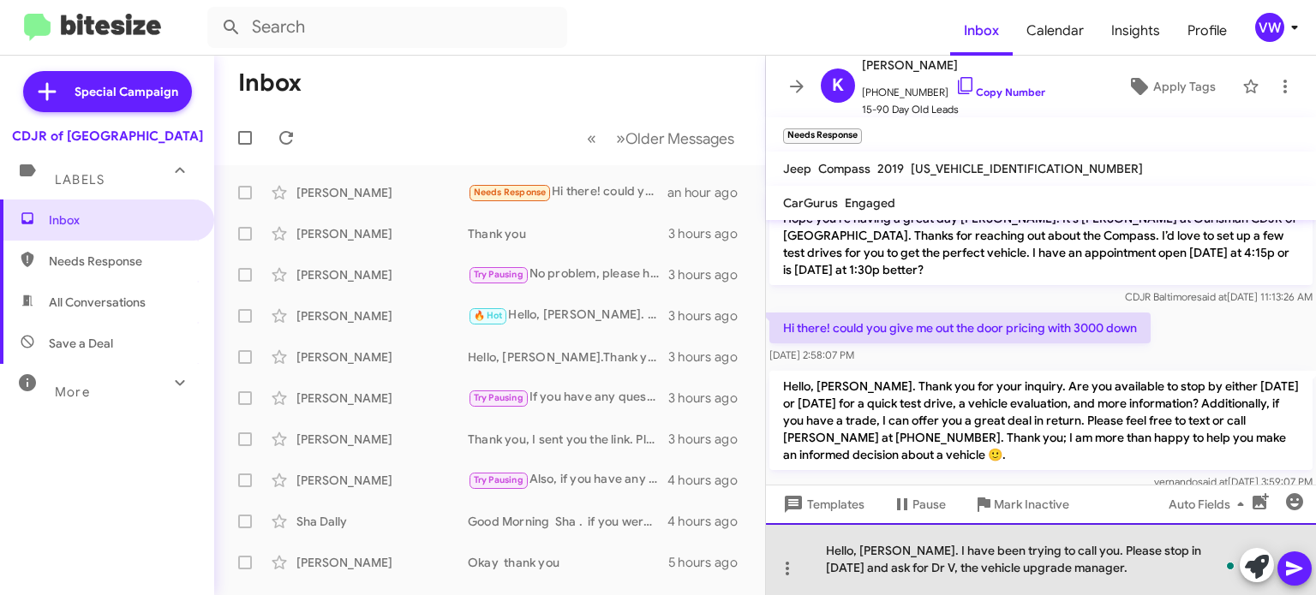
click at [1060, 563] on div "Hello, [PERSON_NAME]. I have been trying to call you. Please stop in [DATE] and…" at bounding box center [1041, 559] width 550 height 72
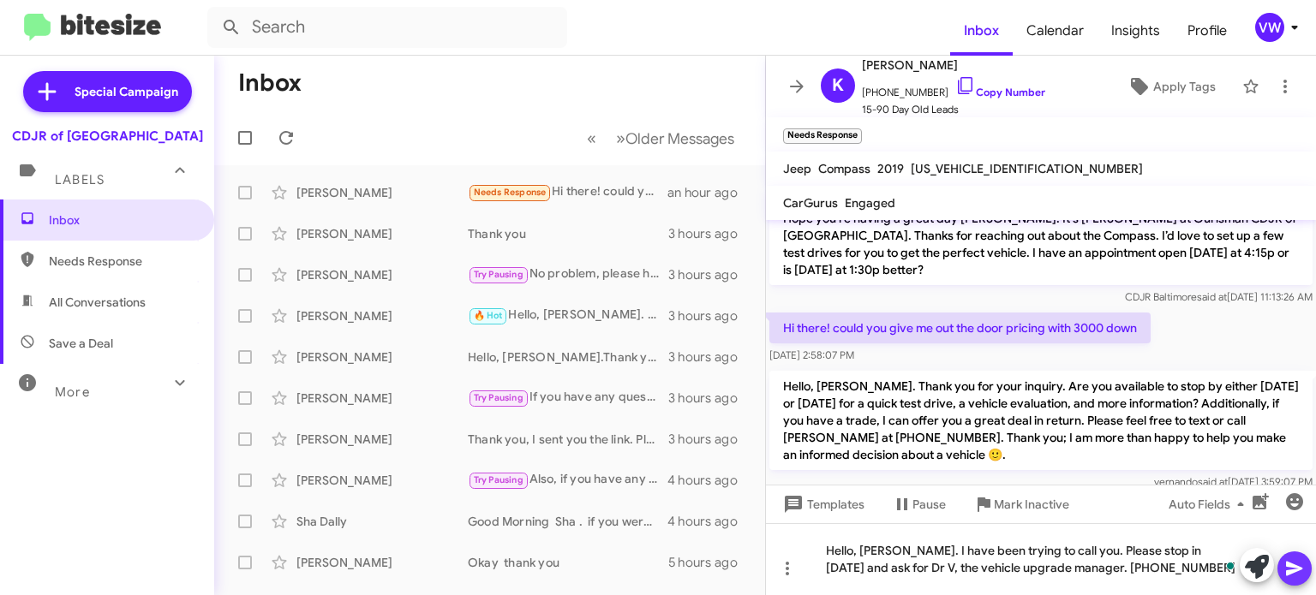
click at [1297, 554] on span at bounding box center [1294, 569] width 21 height 34
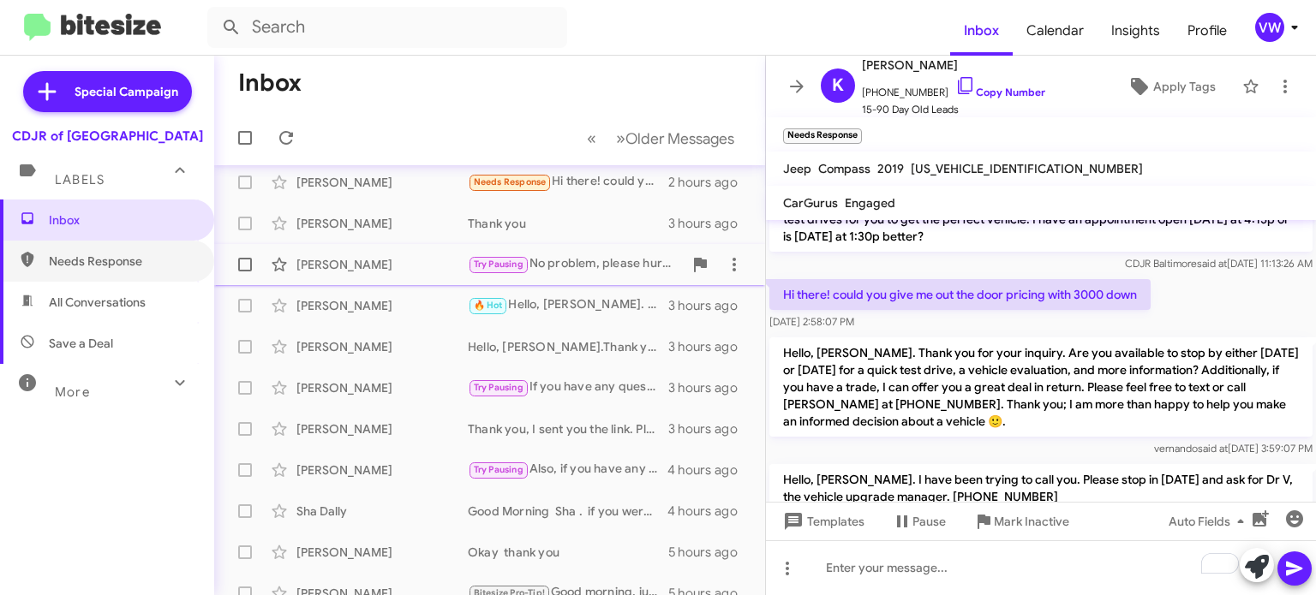
scroll to position [0, 0]
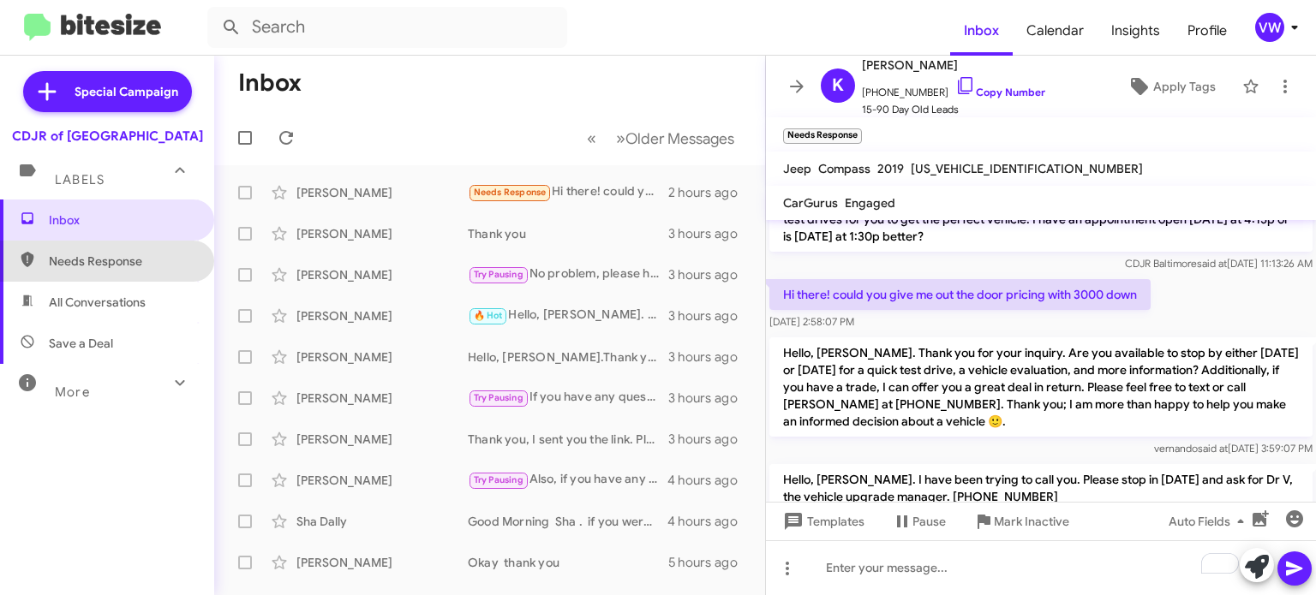
click at [71, 262] on span "Needs Response" at bounding box center [122, 261] width 146 height 17
type input "in:needs-response"
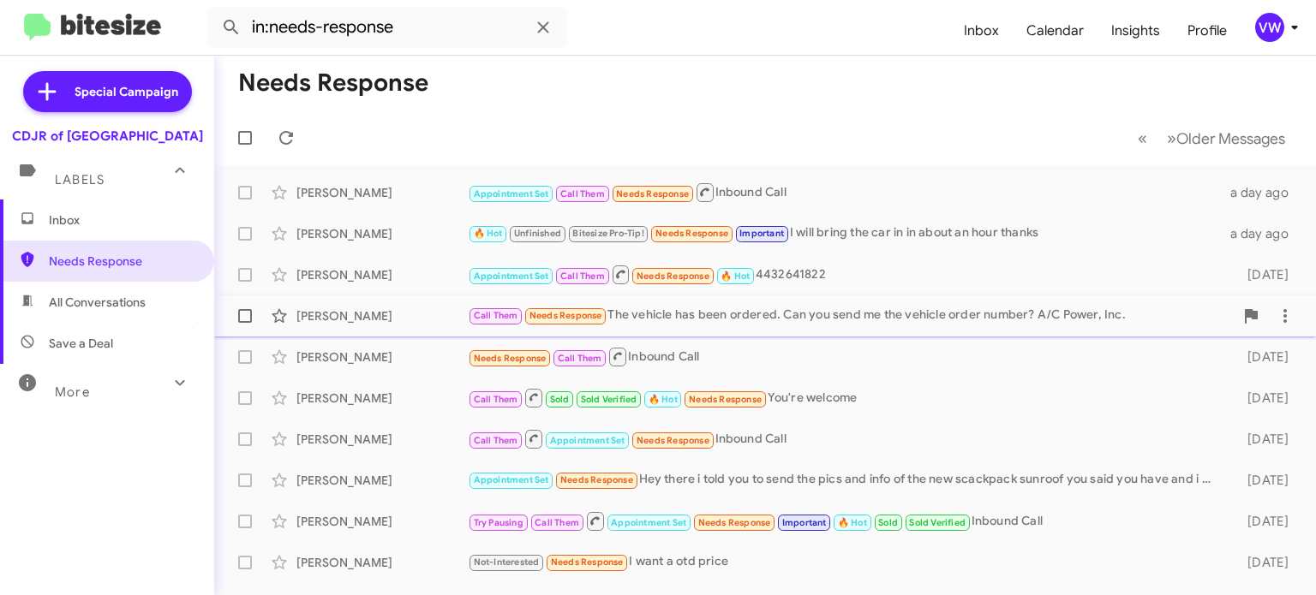
click at [584, 321] on span "Needs Response" at bounding box center [565, 315] width 73 height 11
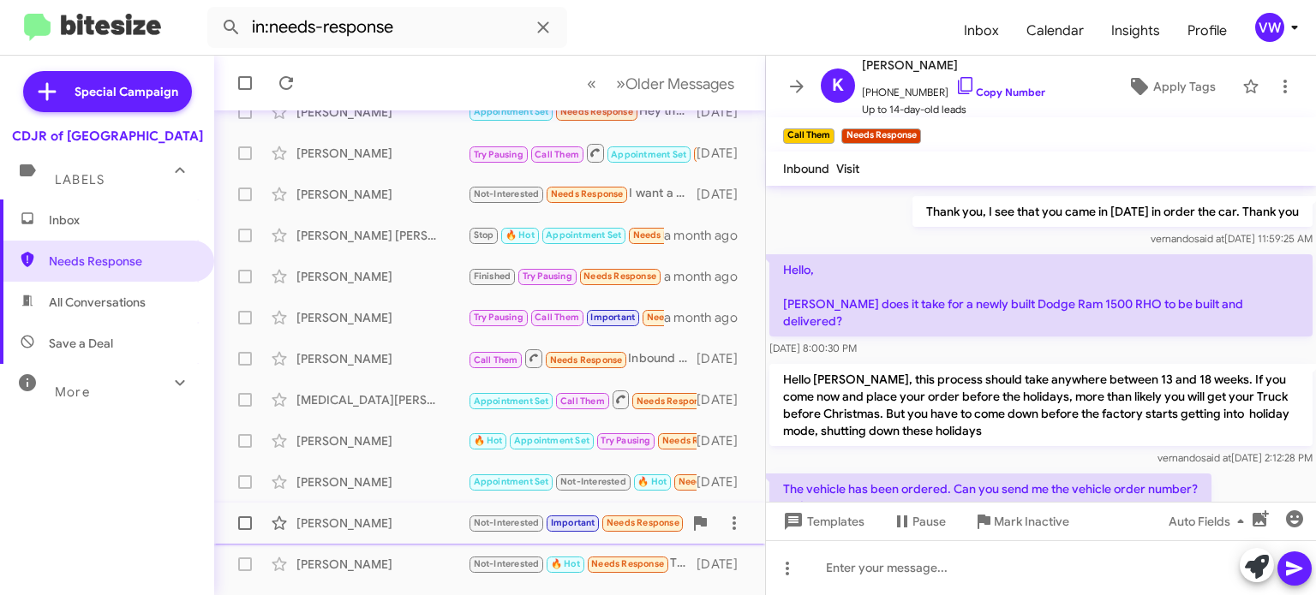
scroll to position [398, 0]
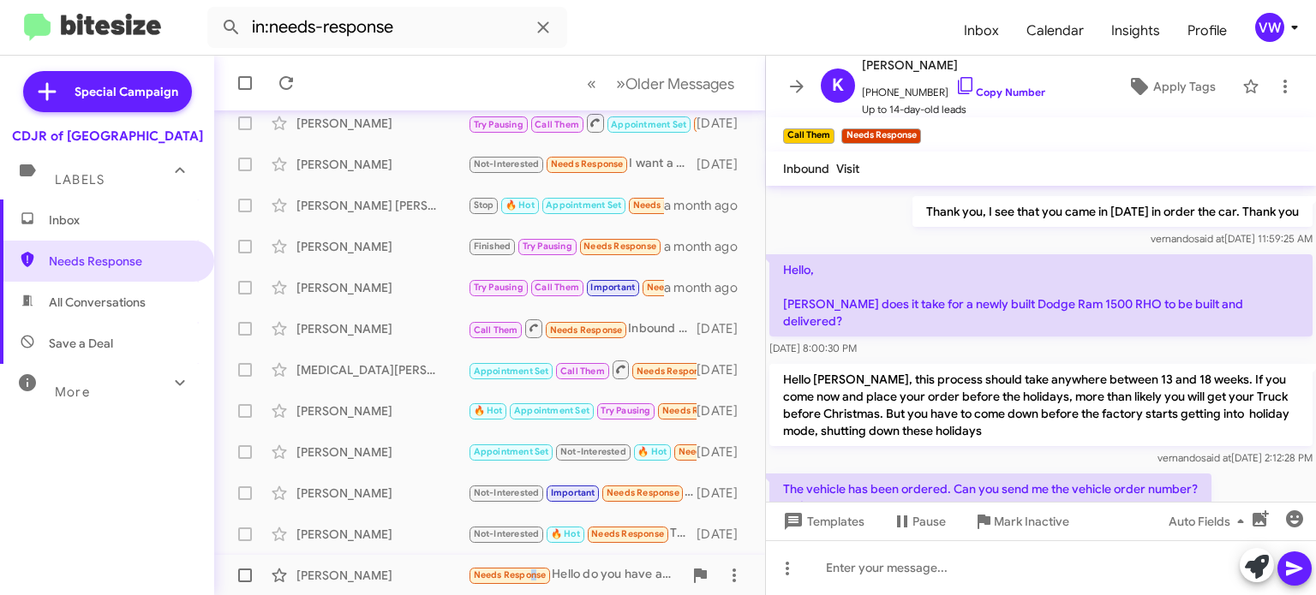
click at [530, 571] on span "Needs Response" at bounding box center [510, 575] width 73 height 11
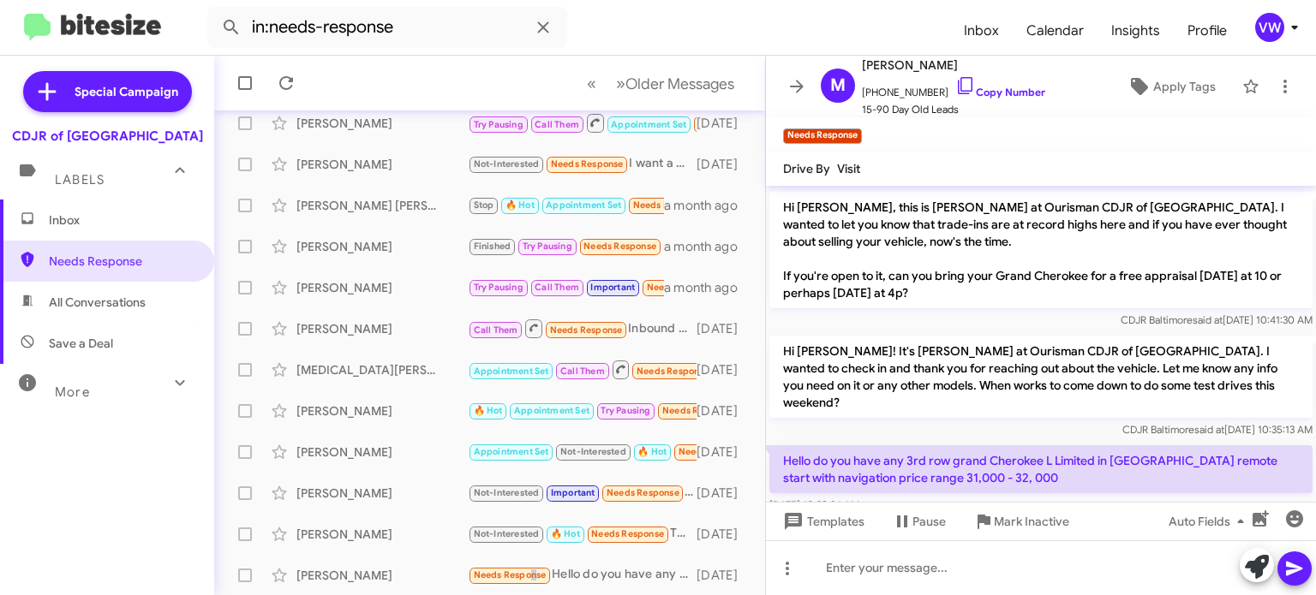
scroll to position [218, 0]
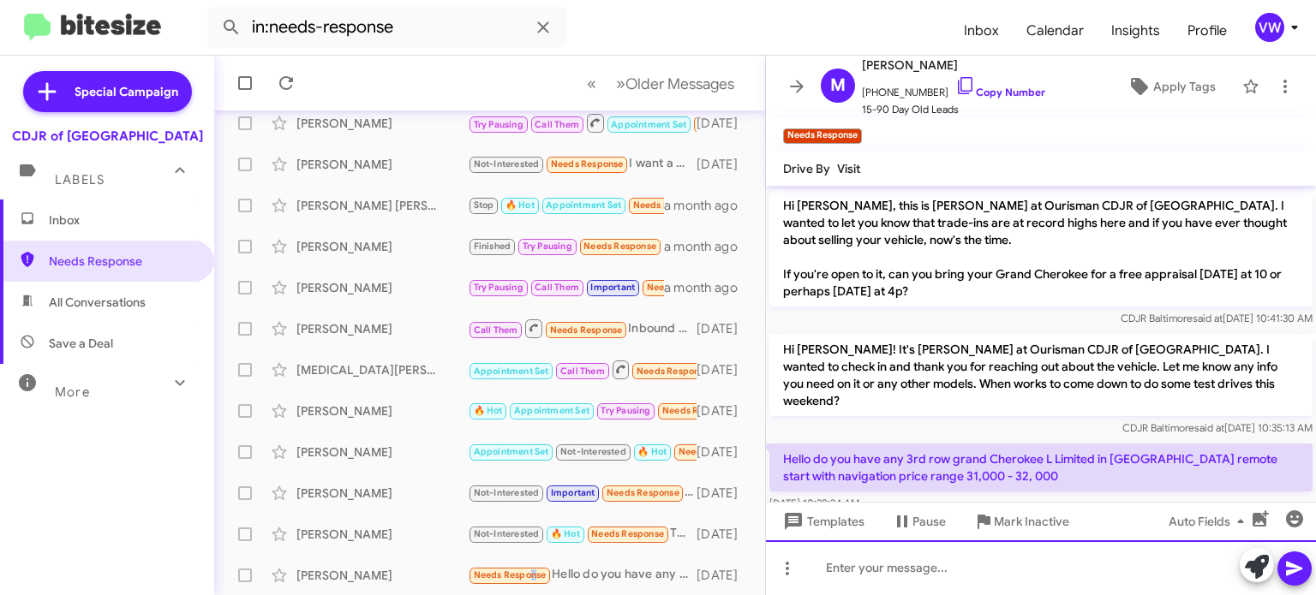
click at [965, 576] on div at bounding box center [1041, 568] width 550 height 55
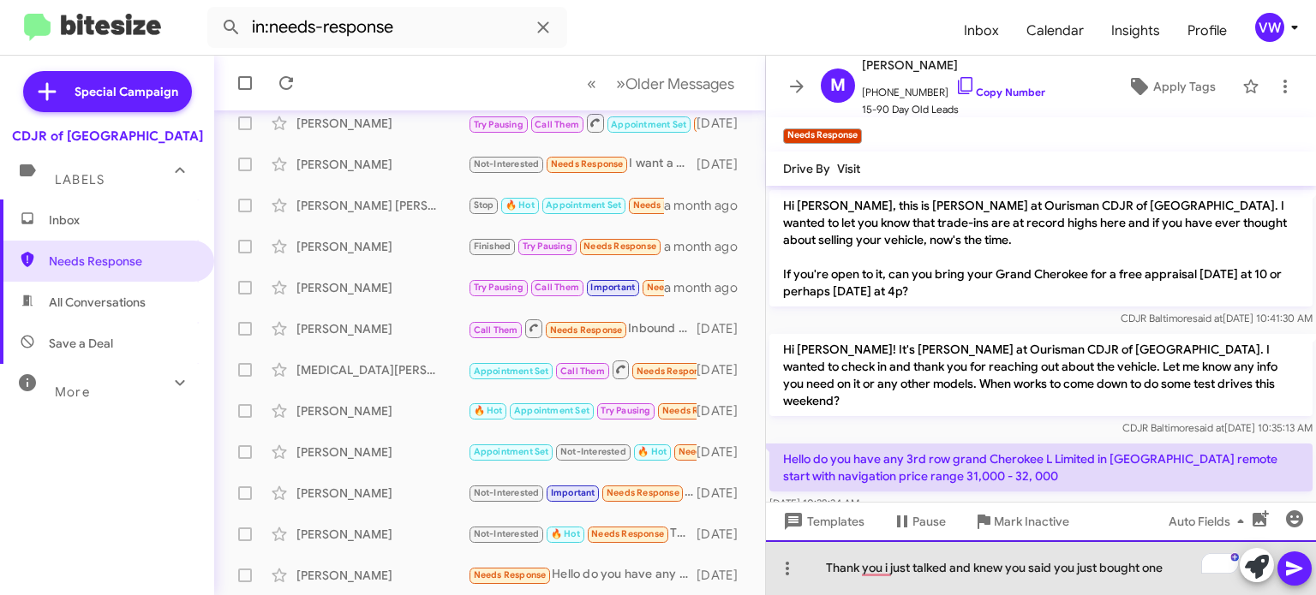
click at [1102, 565] on div "Thank you i just talked and knew you said you just bought one" at bounding box center [1041, 568] width 550 height 55
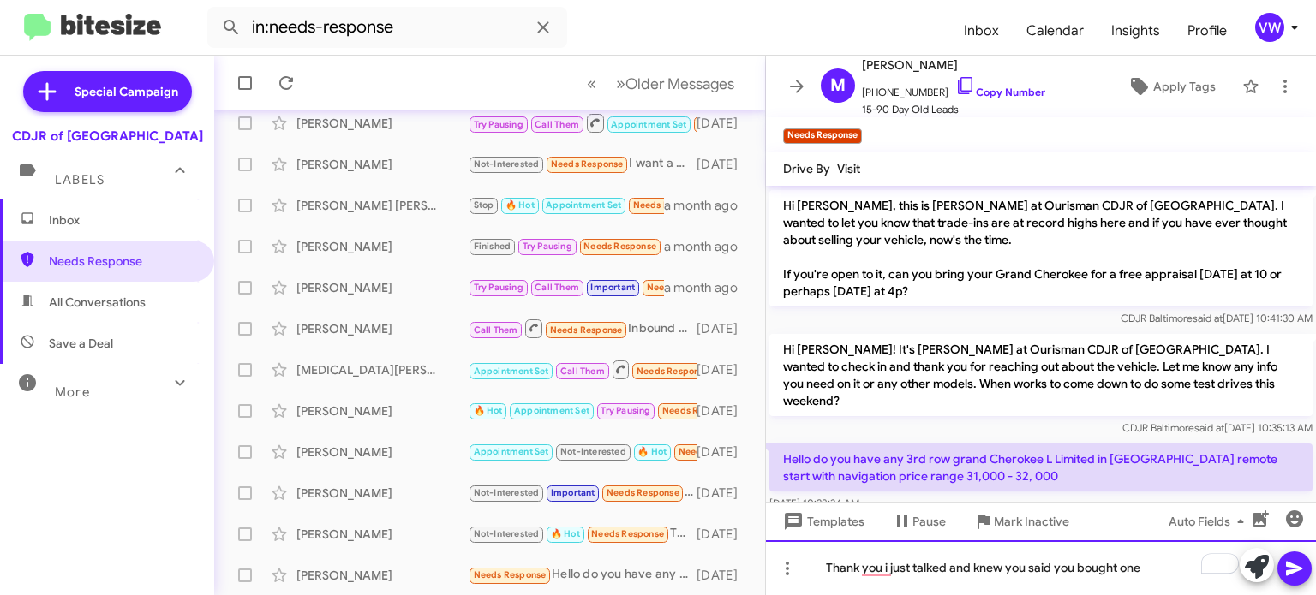
click at [1190, 577] on div "Thank you i just talked and knew you said you bought one" at bounding box center [1041, 568] width 550 height 55
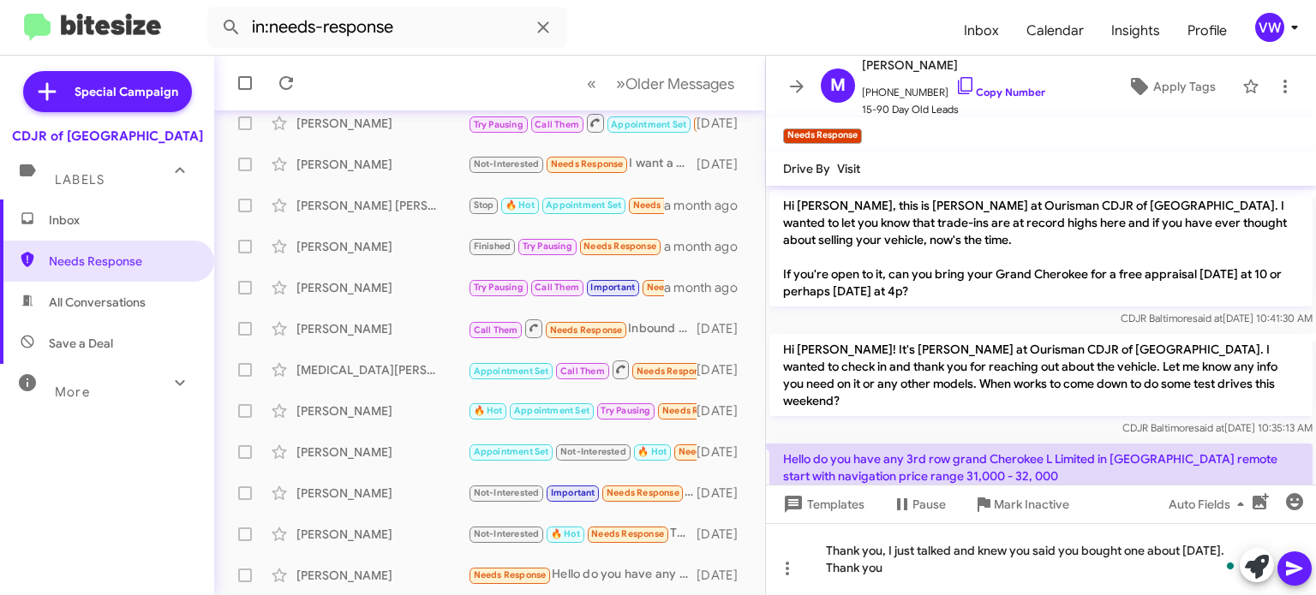
click at [1286, 573] on icon at bounding box center [1294, 569] width 21 height 21
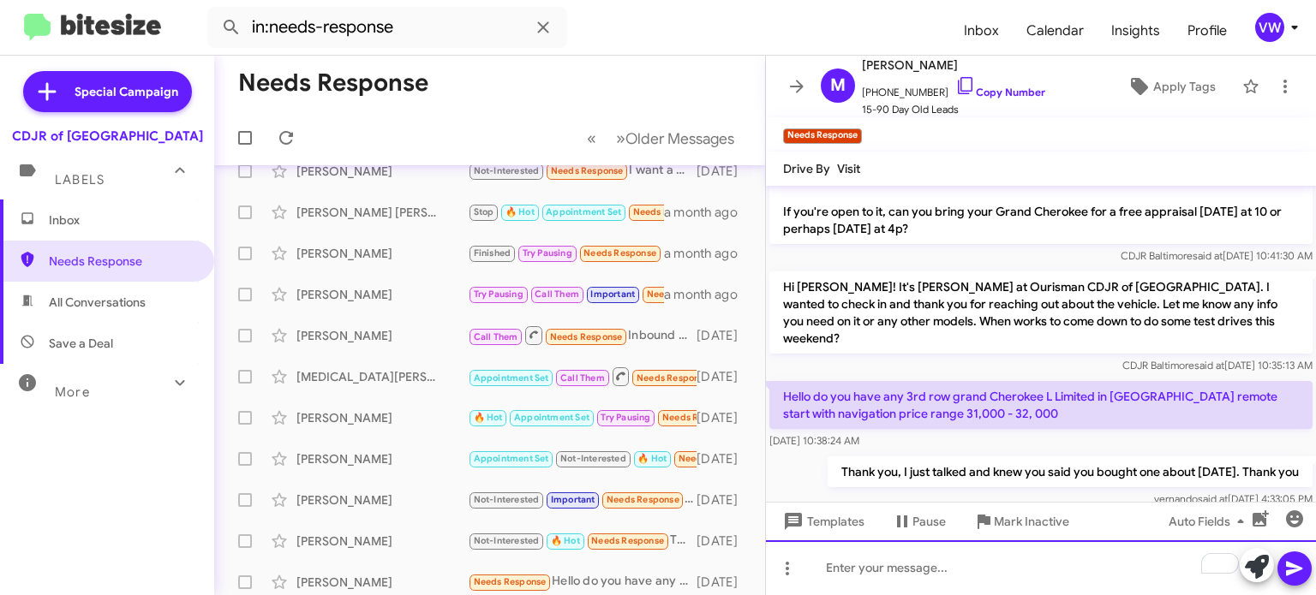
scroll to position [391, 0]
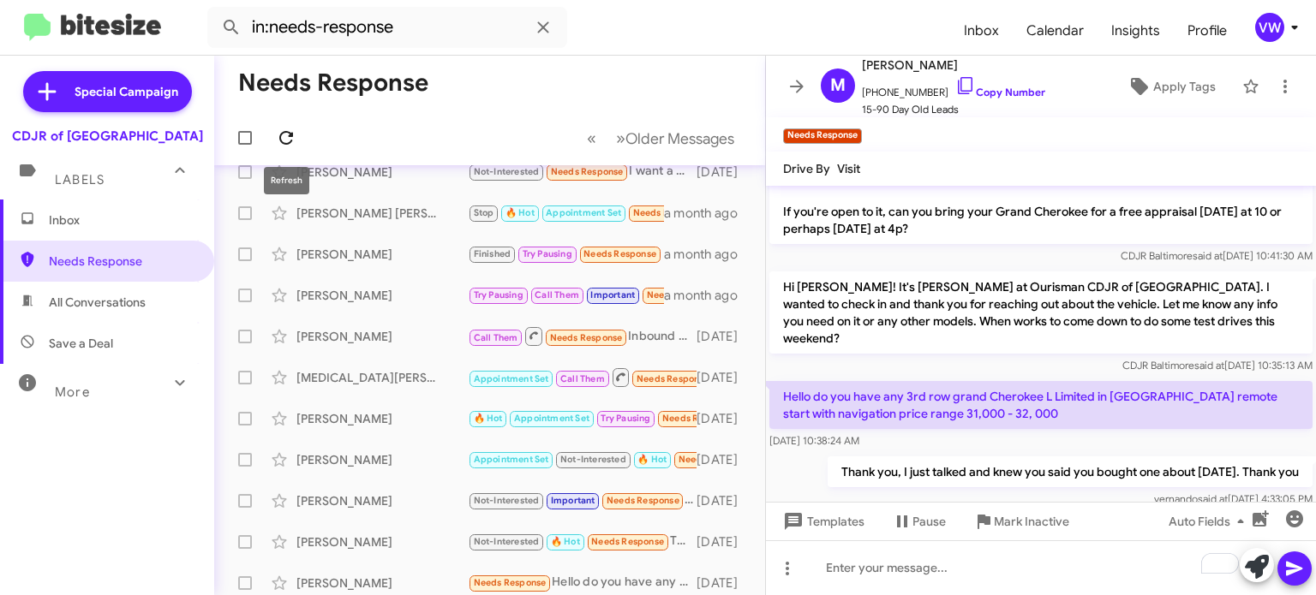
click at [284, 139] on icon at bounding box center [286, 138] width 21 height 21
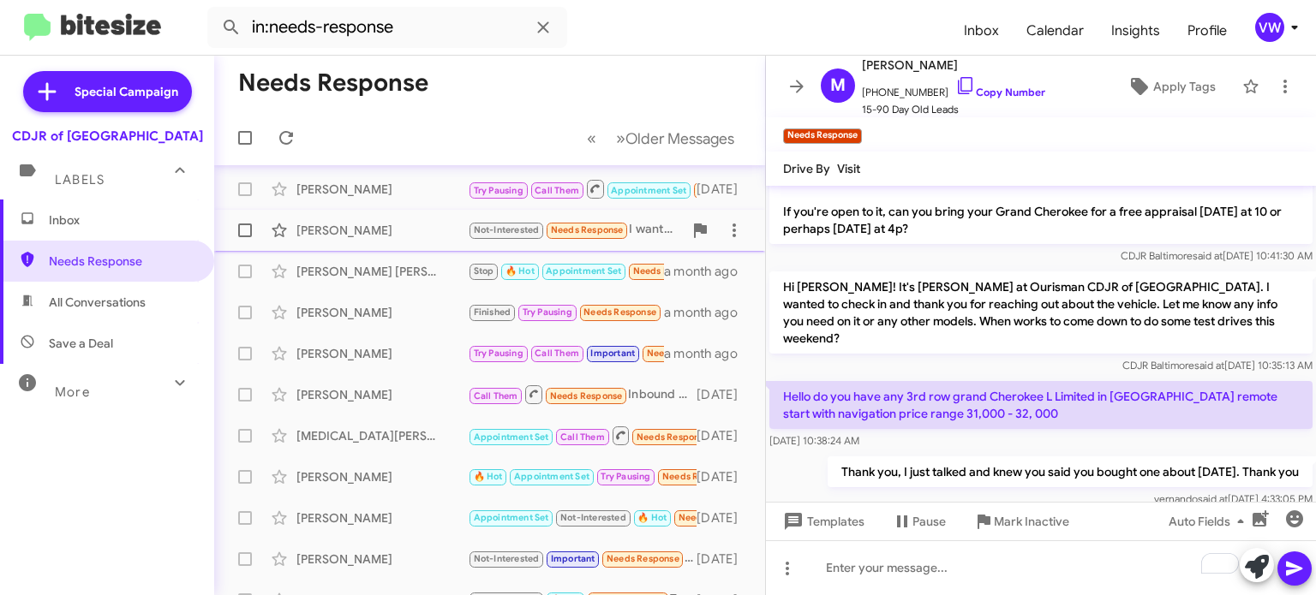
scroll to position [326, 0]
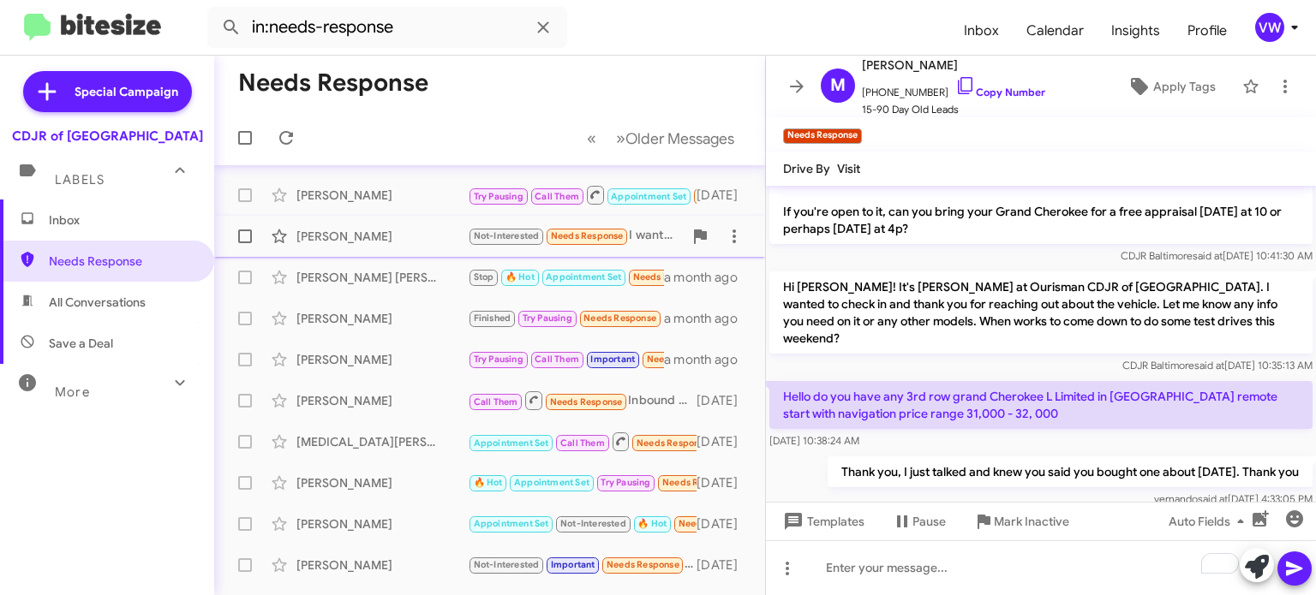
click at [615, 238] on span "Needs Response" at bounding box center [587, 235] width 73 height 11
